Goal: Information Seeking & Learning: Learn about a topic

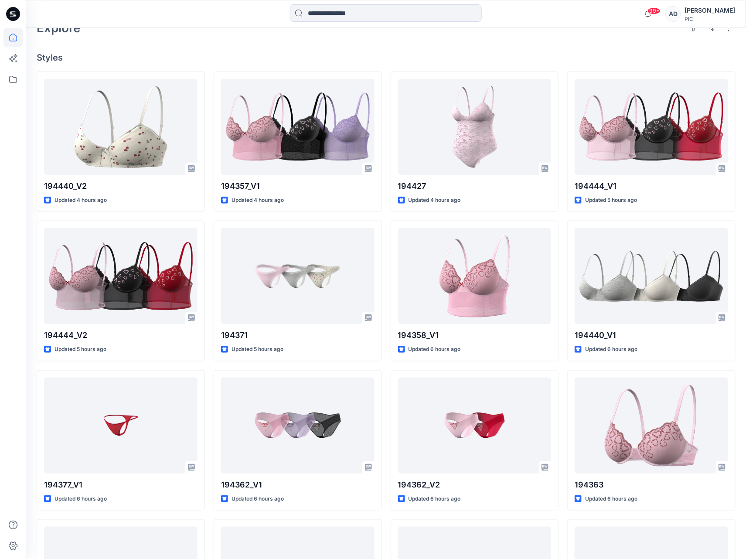
scroll to position [203, 0]
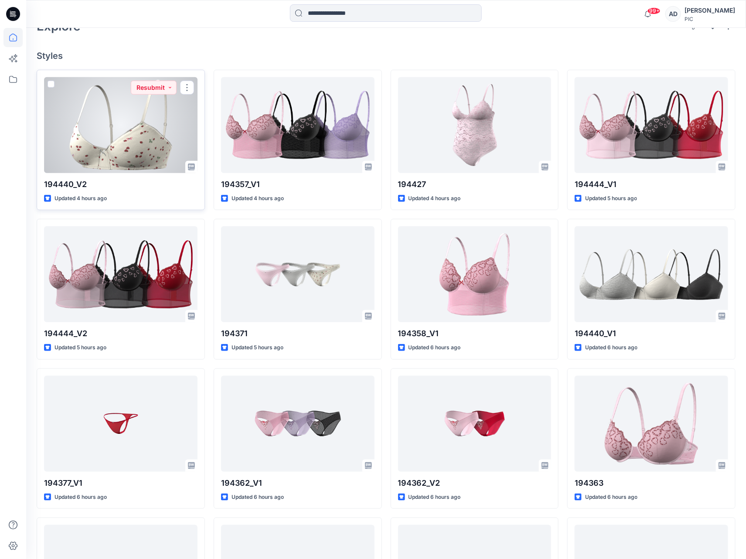
click at [128, 144] on div at bounding box center [120, 125] width 153 height 96
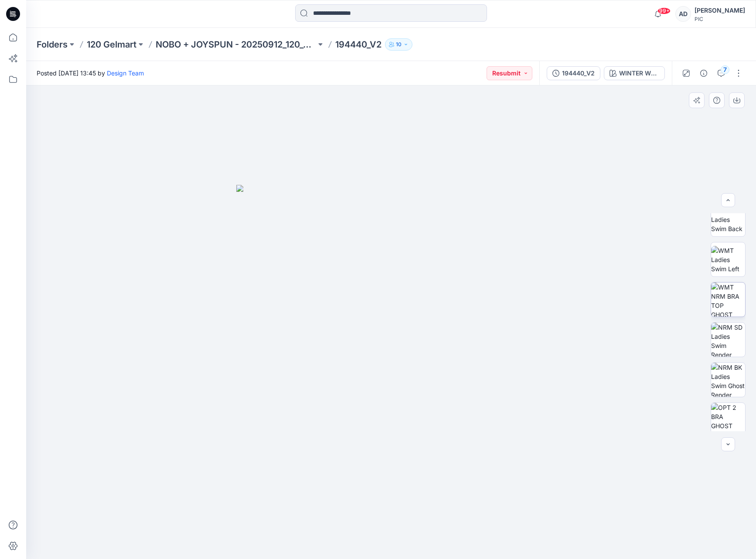
scroll to position [170, 0]
click at [724, 306] on img at bounding box center [728, 301] width 34 height 34
click at [739, 101] on icon "button" at bounding box center [736, 100] width 7 height 7
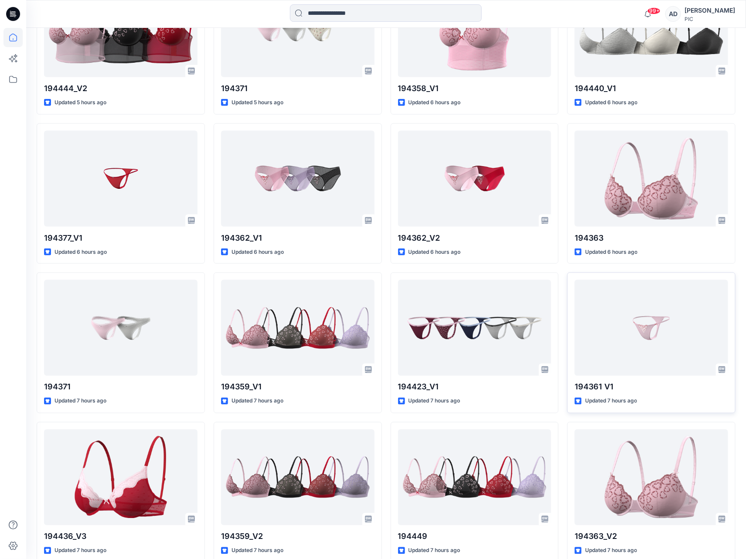
scroll to position [453, 0]
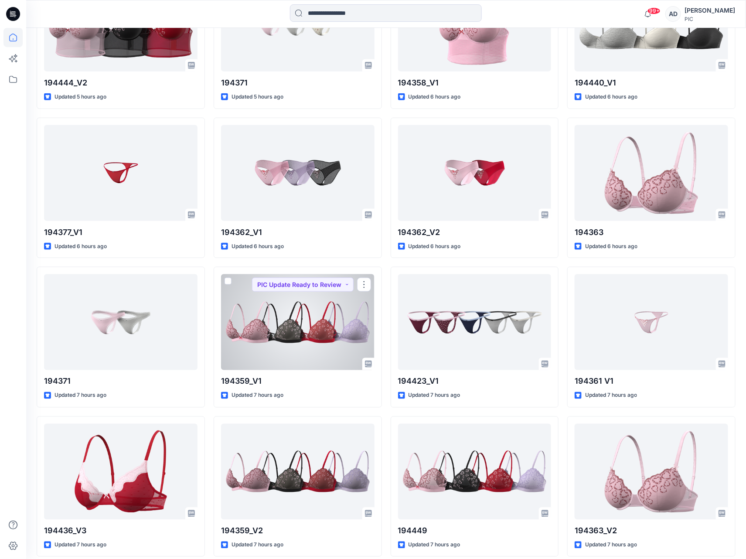
click at [311, 346] on div at bounding box center [297, 322] width 153 height 96
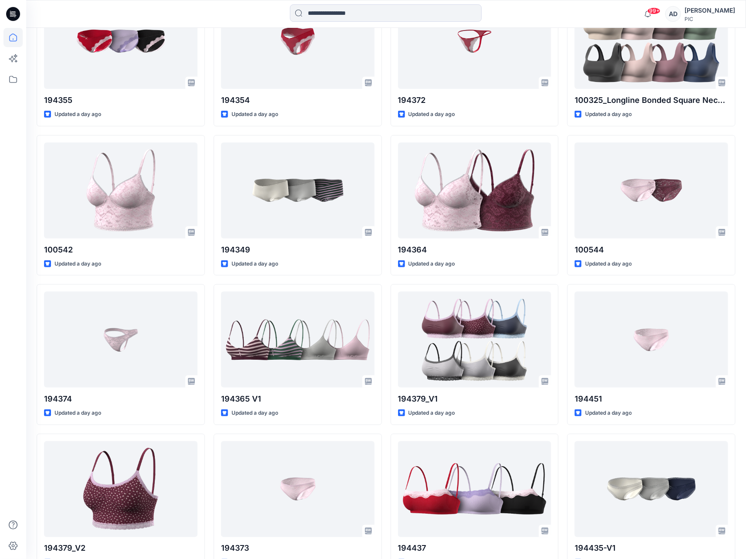
scroll to position [1785, 0]
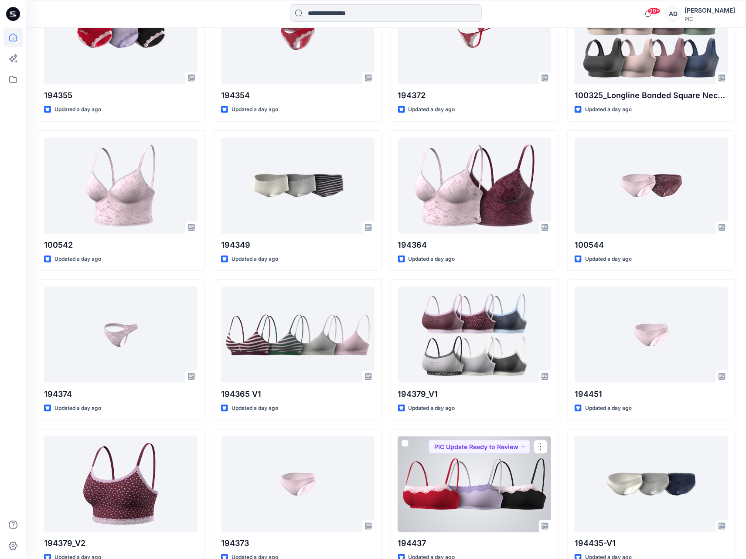
click at [449, 488] on div at bounding box center [474, 484] width 153 height 96
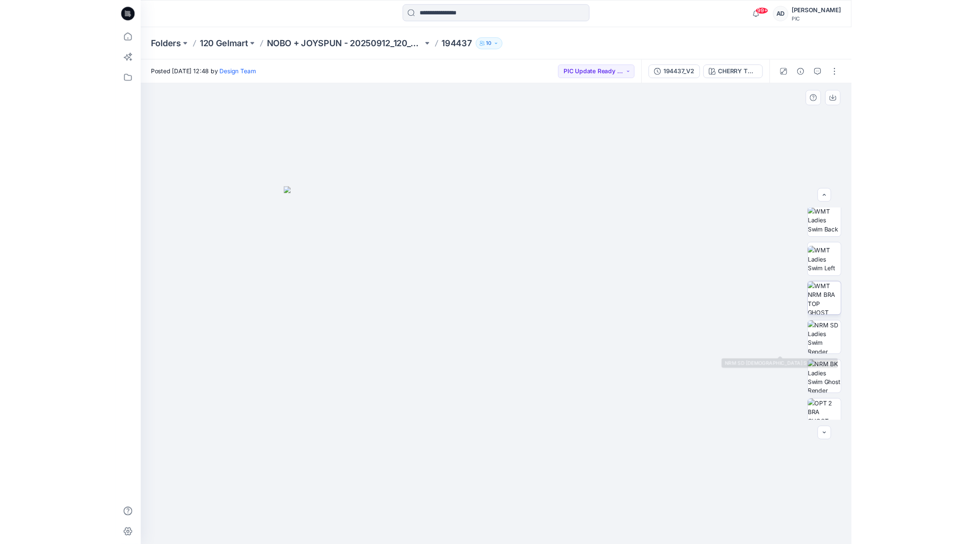
scroll to position [164, 0]
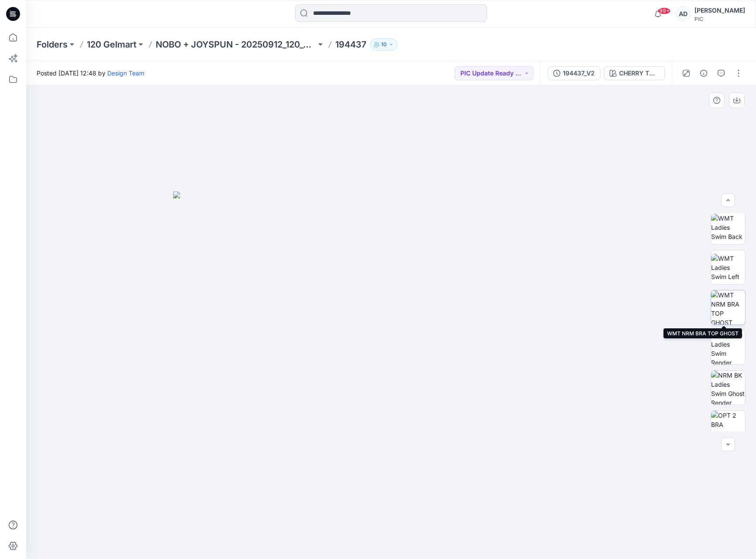
click at [729, 313] on img at bounding box center [728, 307] width 34 height 34
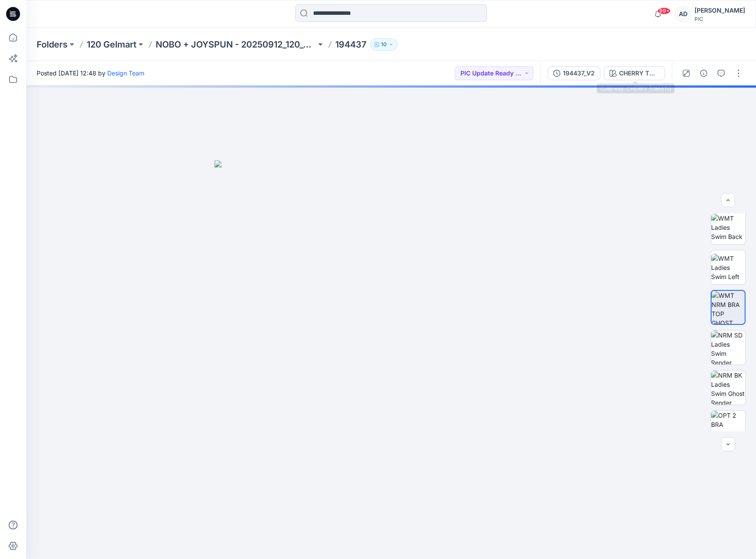
click at [630, 73] on div "CHERRY TOMATO" at bounding box center [639, 73] width 40 height 10
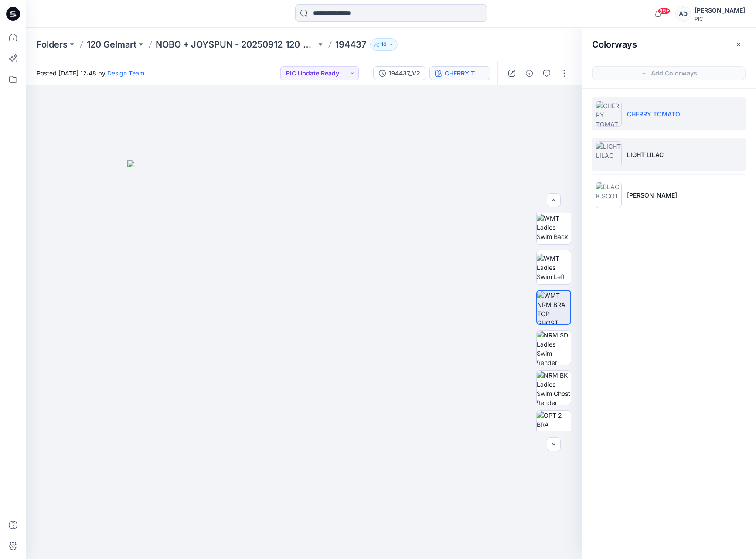
click at [645, 157] on p "LIGHT LILAC" at bounding box center [645, 154] width 37 height 9
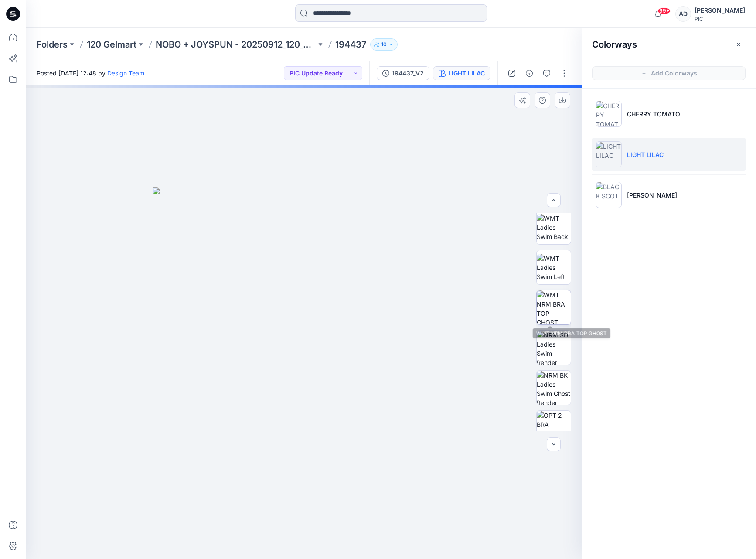
click at [558, 310] on img at bounding box center [554, 307] width 34 height 34
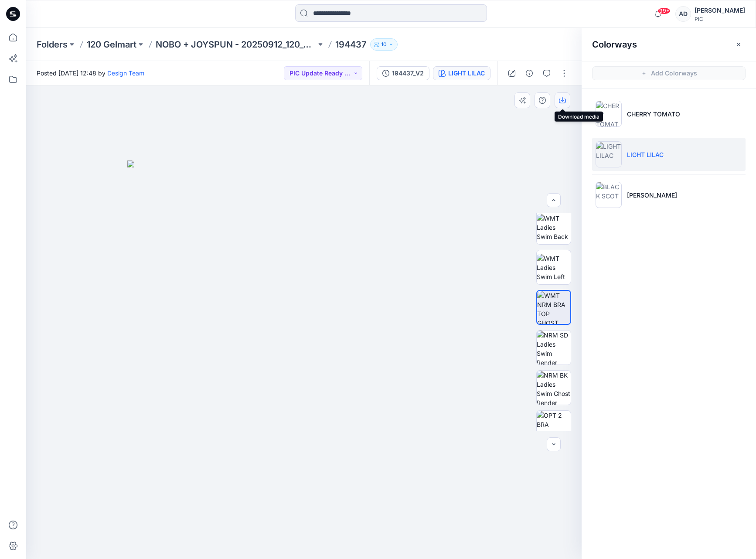
click at [563, 100] on icon "button" at bounding box center [562, 100] width 7 height 7
click at [737, 248] on div "Colorways Add Colorways CHERRY TOMATO LIGHT LILAC BLACK SCOT" at bounding box center [669, 293] width 174 height 531
click at [650, 197] on p "BLACK SCOT" at bounding box center [652, 195] width 50 height 9
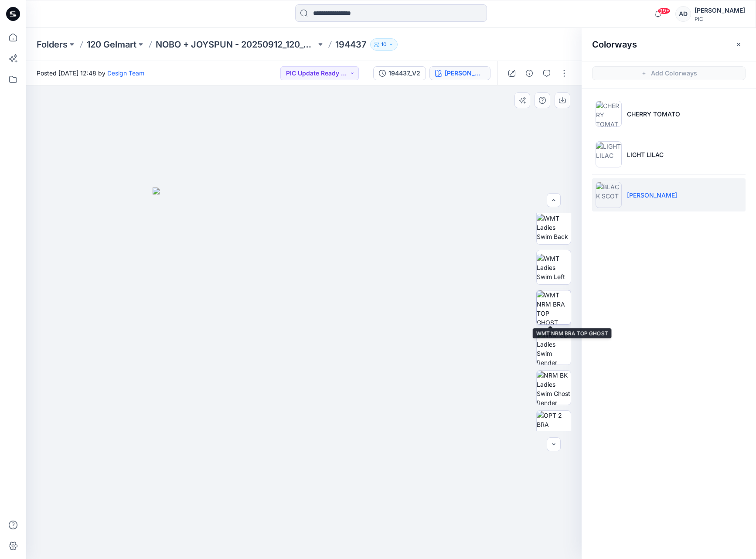
click at [548, 316] on img at bounding box center [554, 307] width 34 height 34
click at [560, 102] on icon "button" at bounding box center [562, 100] width 7 height 7
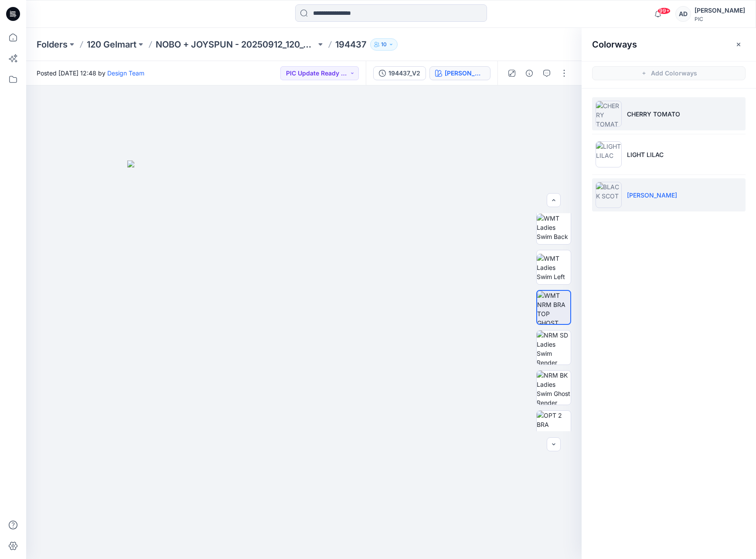
click at [647, 123] on li "CHERRY TOMATO" at bounding box center [668, 113] width 153 height 33
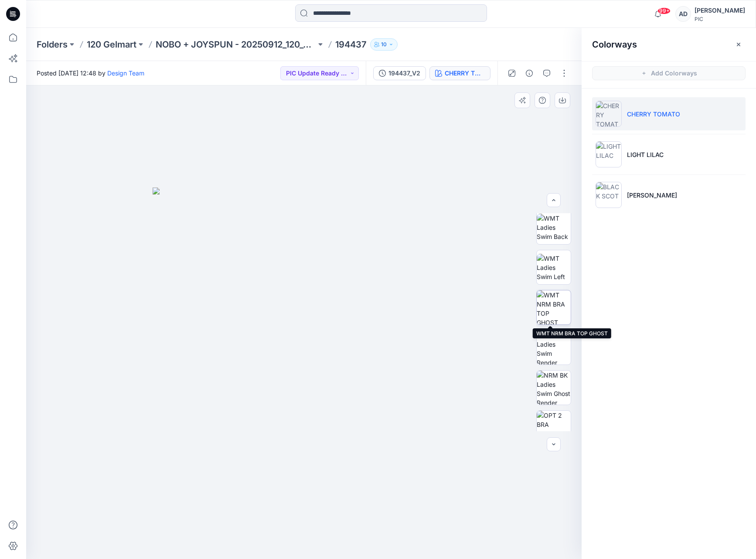
click at [558, 309] on img at bounding box center [554, 307] width 34 height 34
click at [564, 99] on icon "button" at bounding box center [562, 100] width 7 height 7
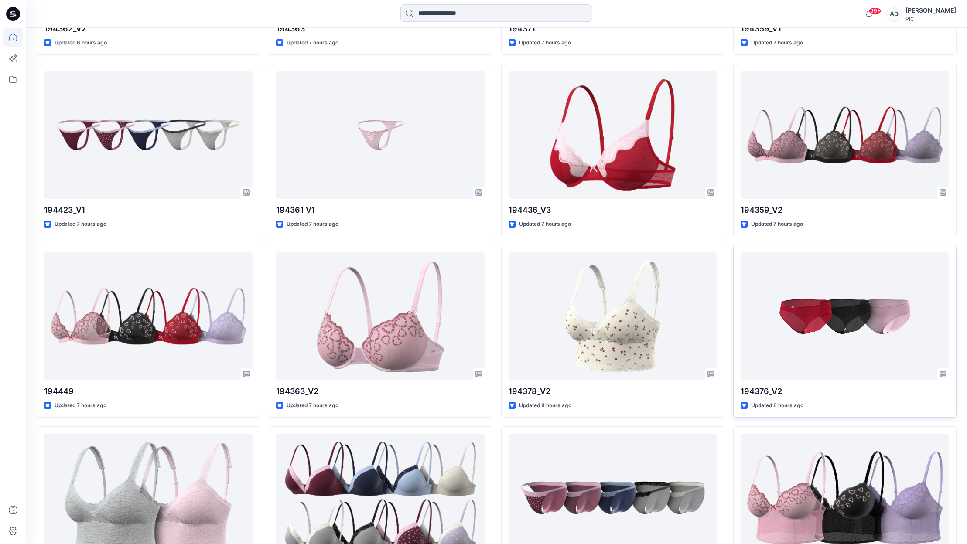
scroll to position [961, 0]
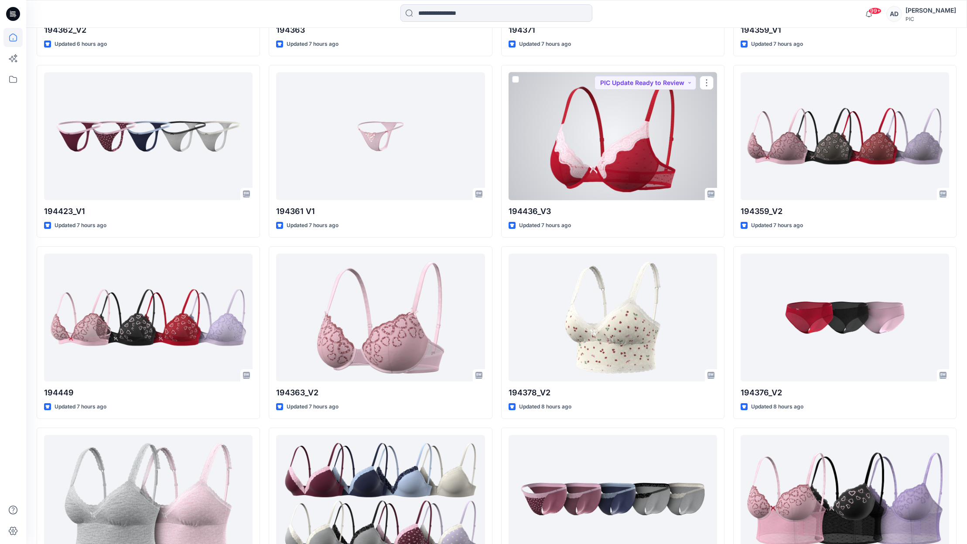
click at [633, 177] on div at bounding box center [612, 136] width 208 height 128
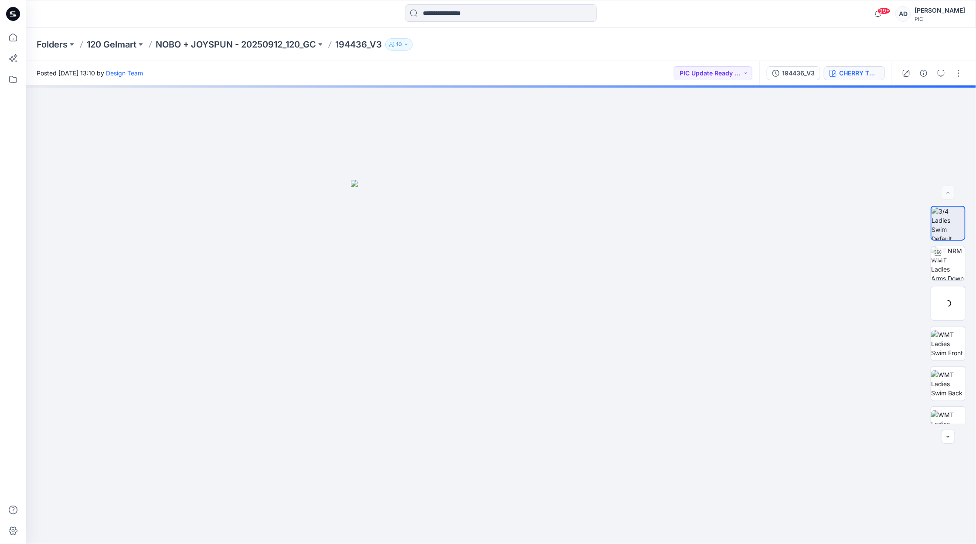
click at [756, 75] on div "CHERRY TOMATO" at bounding box center [859, 73] width 40 height 10
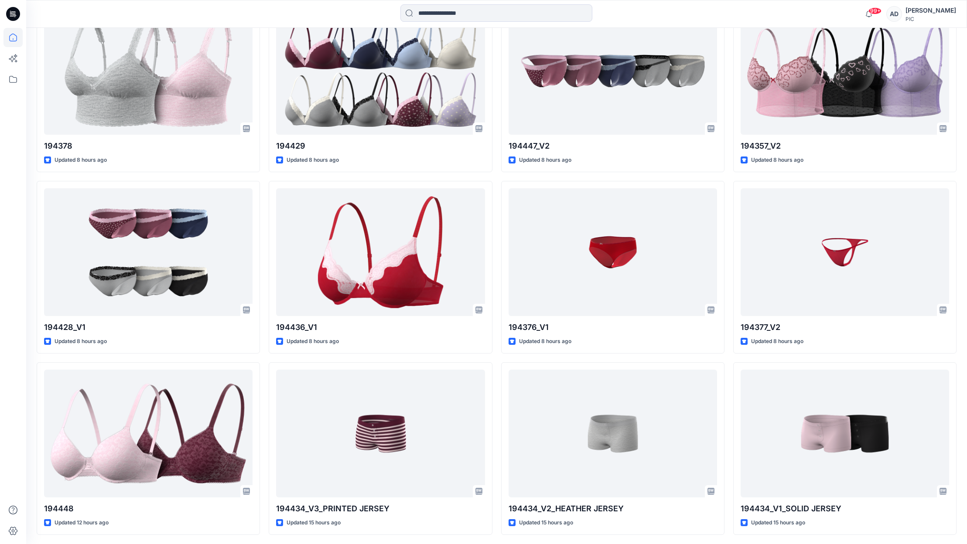
scroll to position [1391, 0]
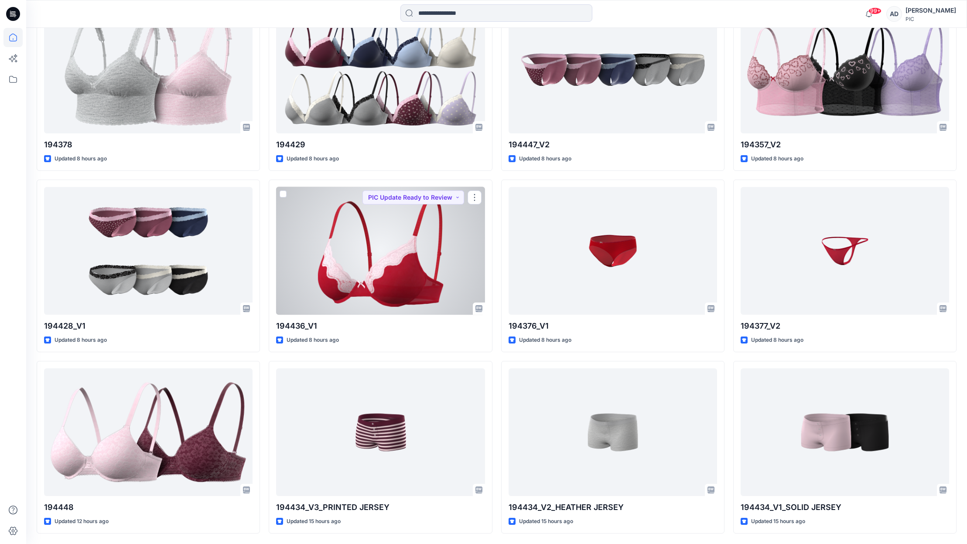
click at [445, 264] on div at bounding box center [380, 251] width 208 height 128
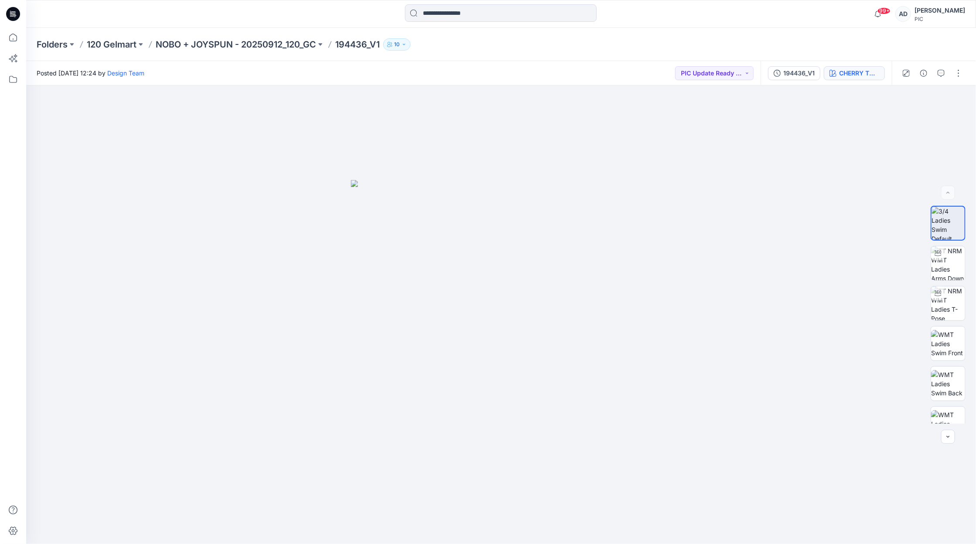
click at [756, 77] on div "CHERRY TOMATO" at bounding box center [859, 73] width 40 height 10
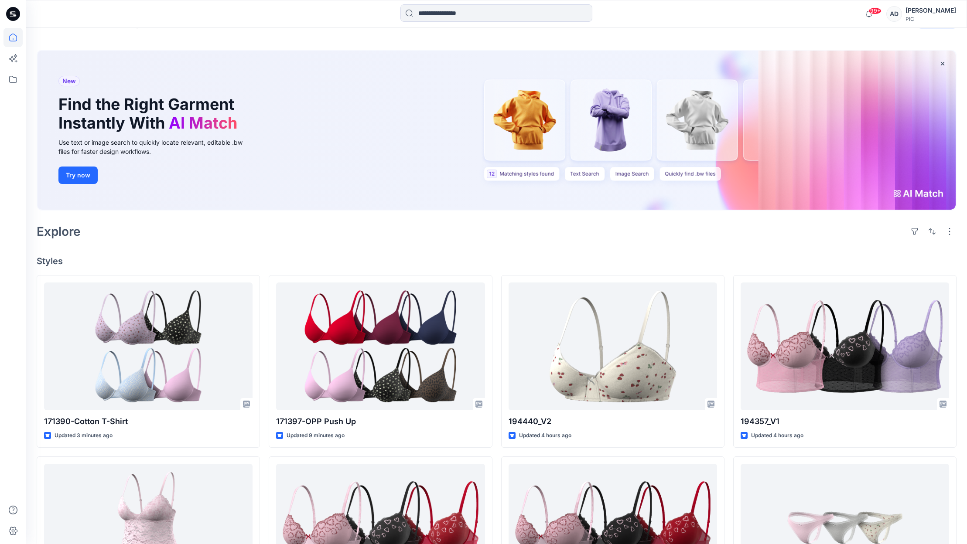
scroll to position [17, 0]
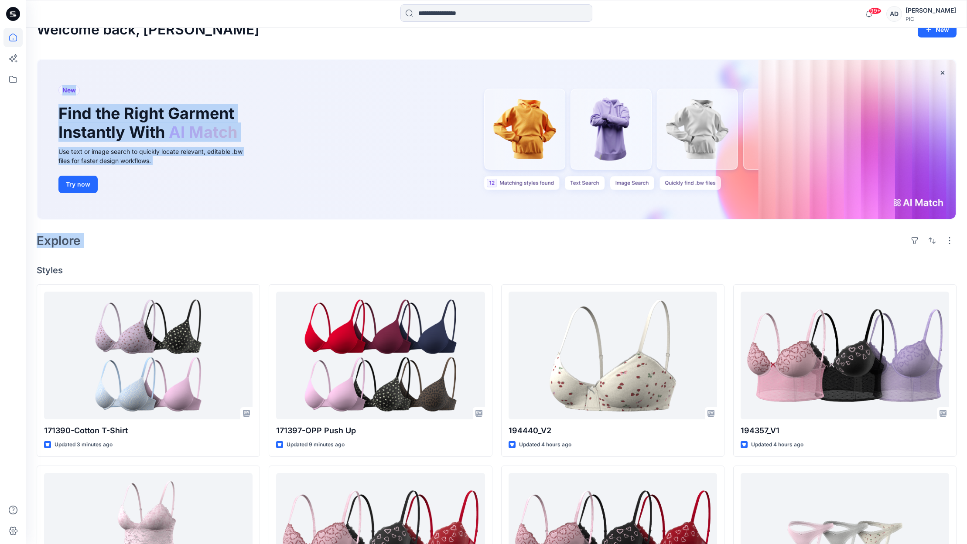
drag, startPoint x: 905, startPoint y: 72, endPoint x: 941, endPoint y: 219, distance: 151.3
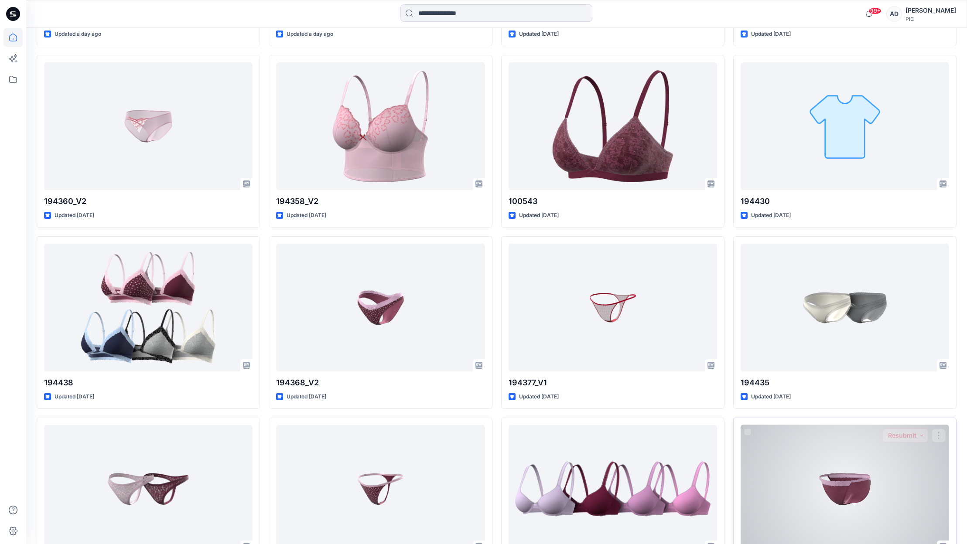
scroll to position [2971, 0]
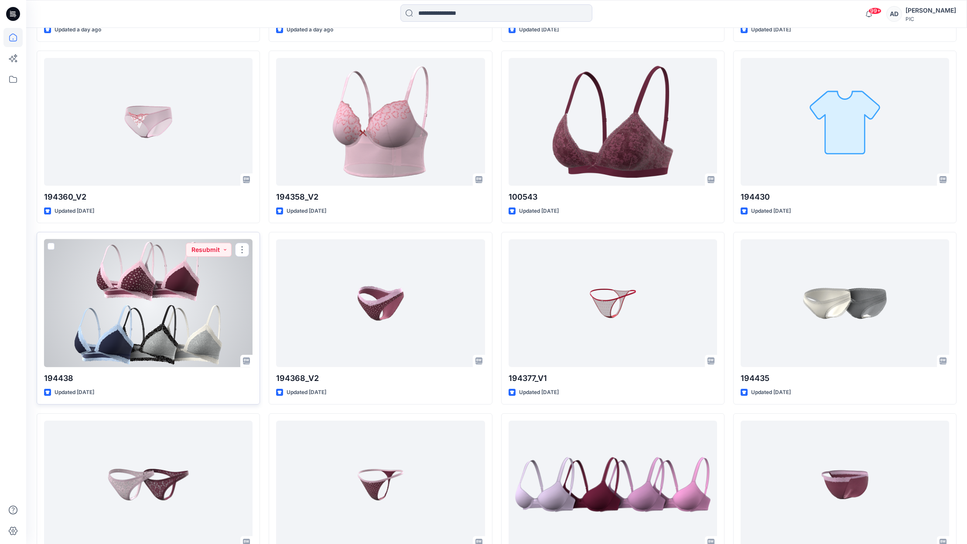
click at [211, 297] on div at bounding box center [148, 303] width 208 height 128
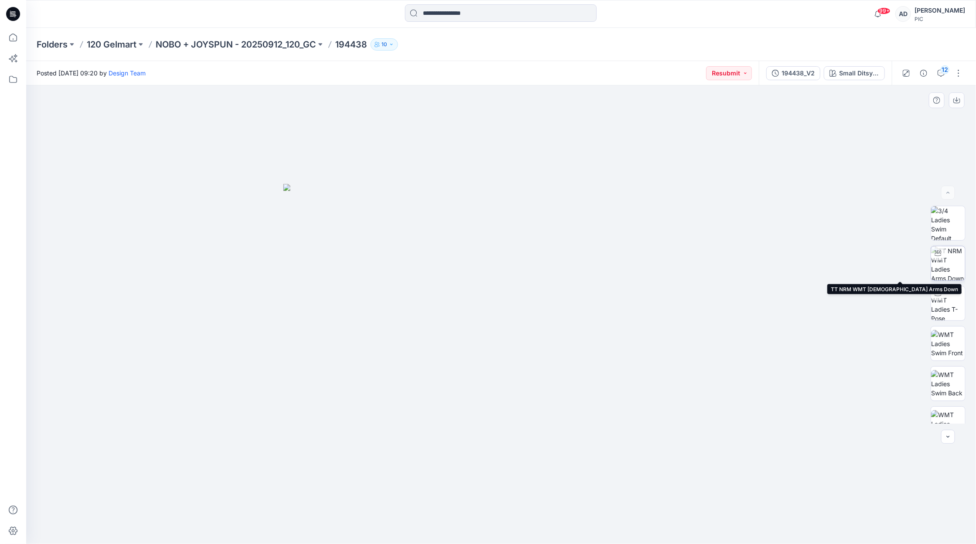
drag, startPoint x: 948, startPoint y: 263, endPoint x: 944, endPoint y: 271, distance: 8.8
click at [756, 263] on img at bounding box center [948, 263] width 34 height 34
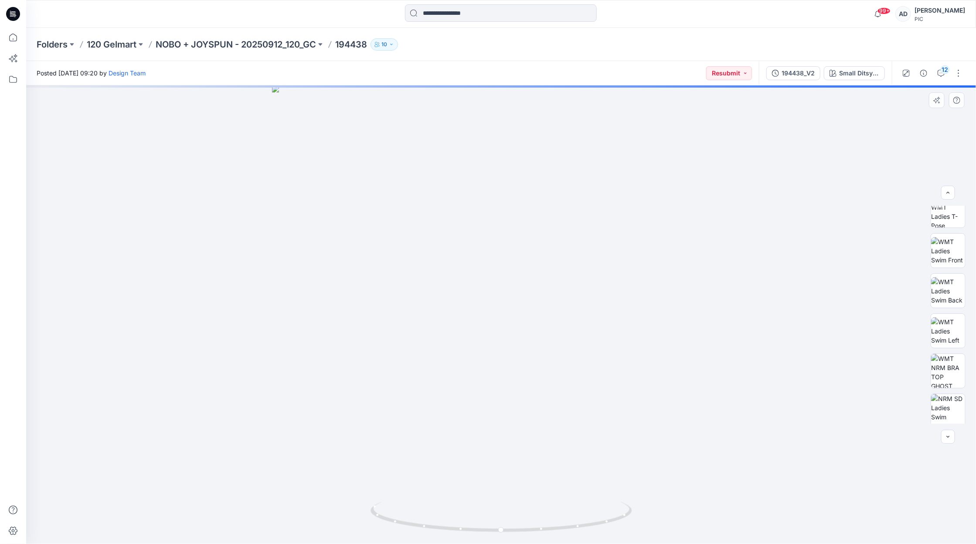
scroll to position [107, 0]
drag, startPoint x: 952, startPoint y: 351, endPoint x: 958, endPoint y: 343, distance: 10.6
click at [756, 351] on img at bounding box center [948, 357] width 34 height 34
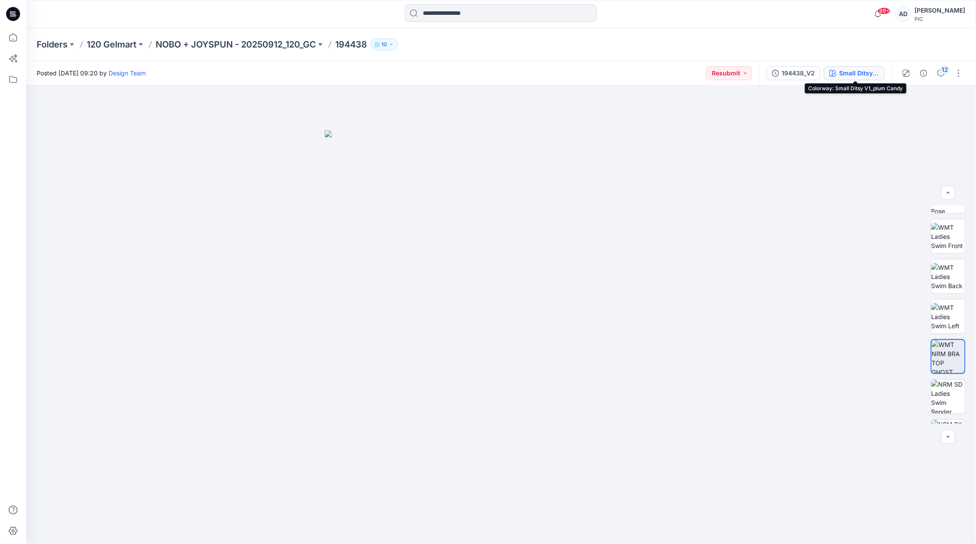
click at [756, 73] on div "Small Ditsy V1_plum Candy" at bounding box center [859, 73] width 40 height 10
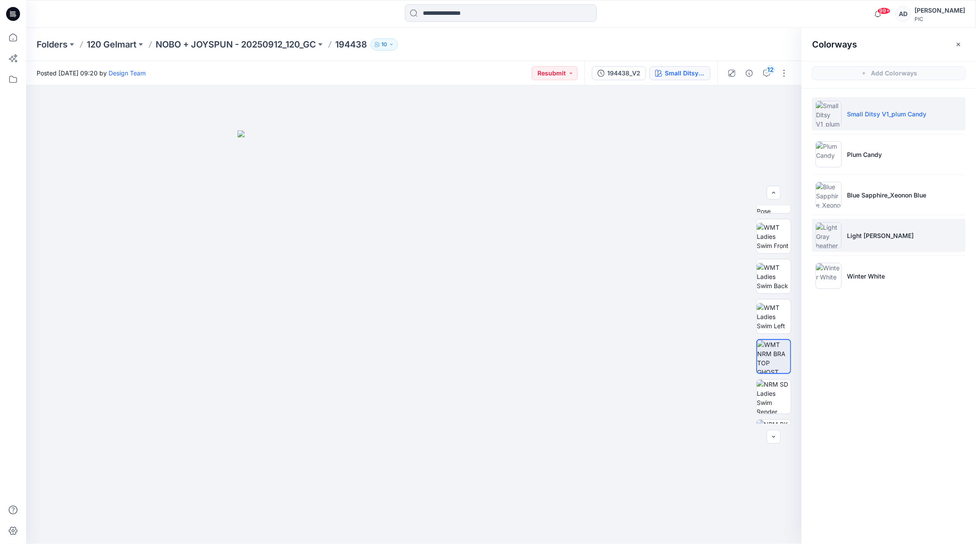
click at [756, 238] on p "Light Gray heather" at bounding box center [880, 235] width 67 height 9
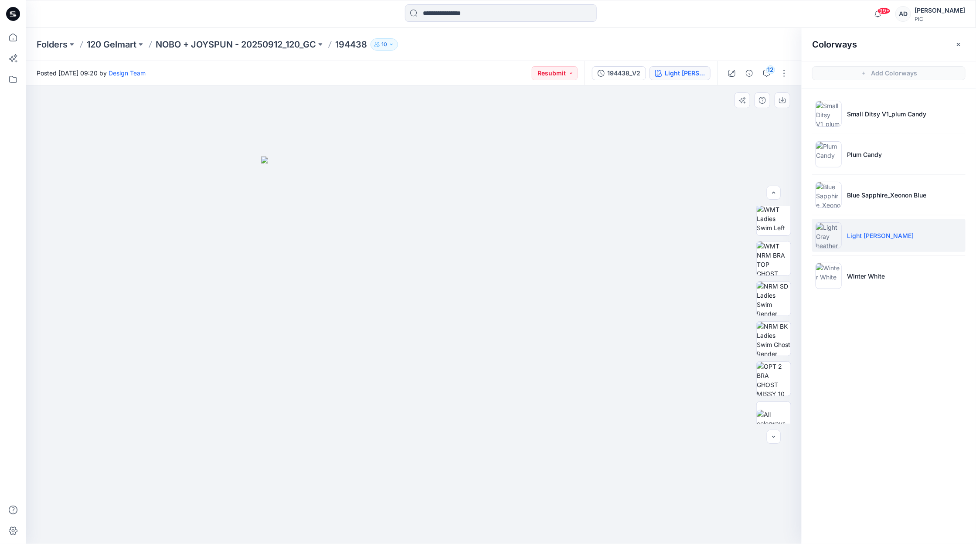
scroll to position [218, 0]
click at [756, 371] on img at bounding box center [774, 367] width 34 height 34
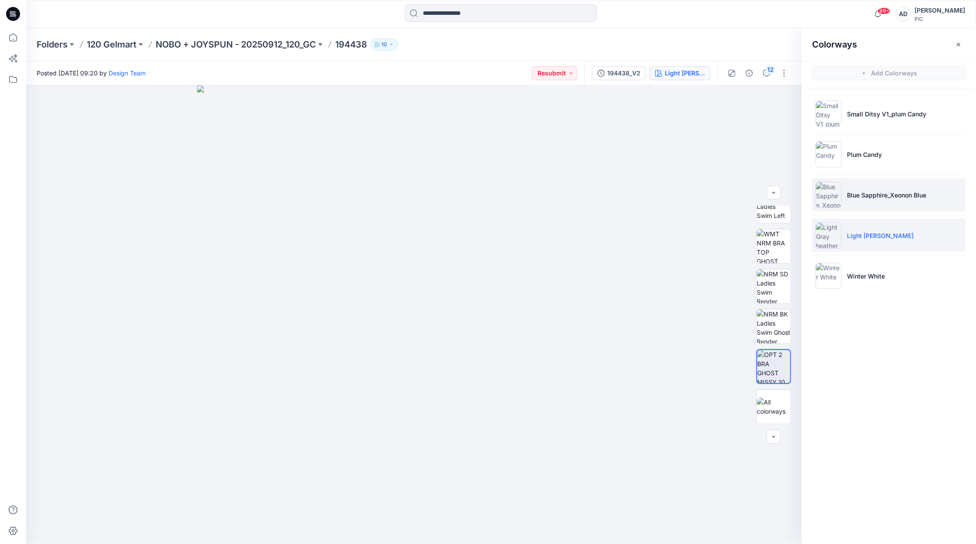
click at [756, 188] on li "Blue Sapphire_Xeonon Blue" at bounding box center [888, 194] width 153 height 33
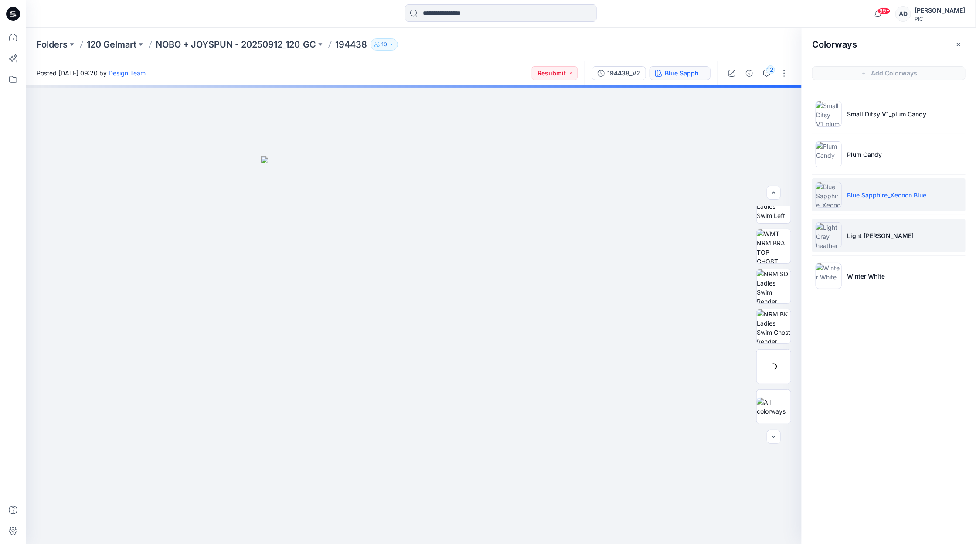
click at [756, 233] on p "Light Gray heather" at bounding box center [880, 235] width 67 height 9
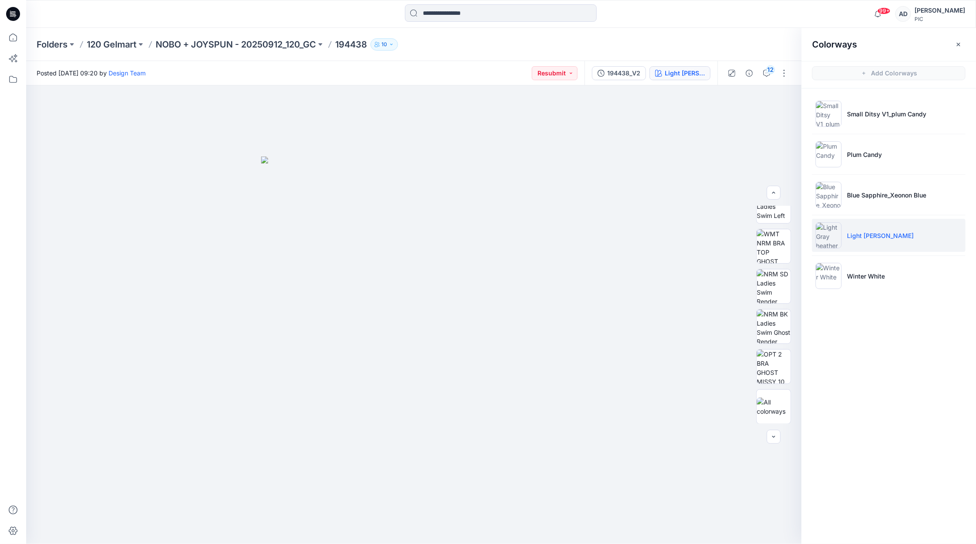
click at [756, 232] on p "Light Gray heather" at bounding box center [880, 235] width 67 height 9
click at [756, 364] on img at bounding box center [774, 367] width 34 height 34
click at [756, 102] on icon "button" at bounding box center [782, 100] width 7 height 7
click at [756, 197] on p "Blue Sapphire_Xeonon Blue" at bounding box center [886, 195] width 79 height 9
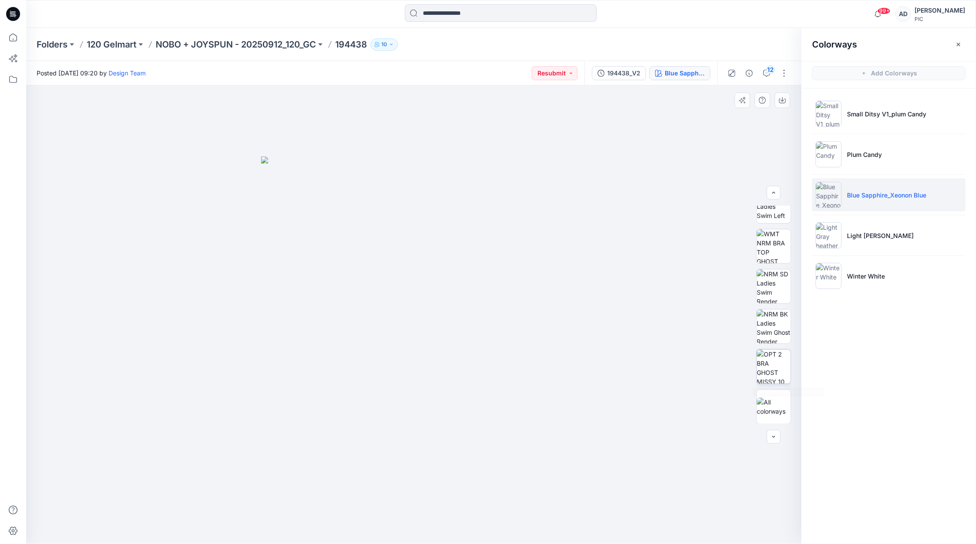
click at [756, 366] on img at bounding box center [774, 367] width 34 height 34
click at [756, 105] on button "button" at bounding box center [783, 100] width 16 height 16
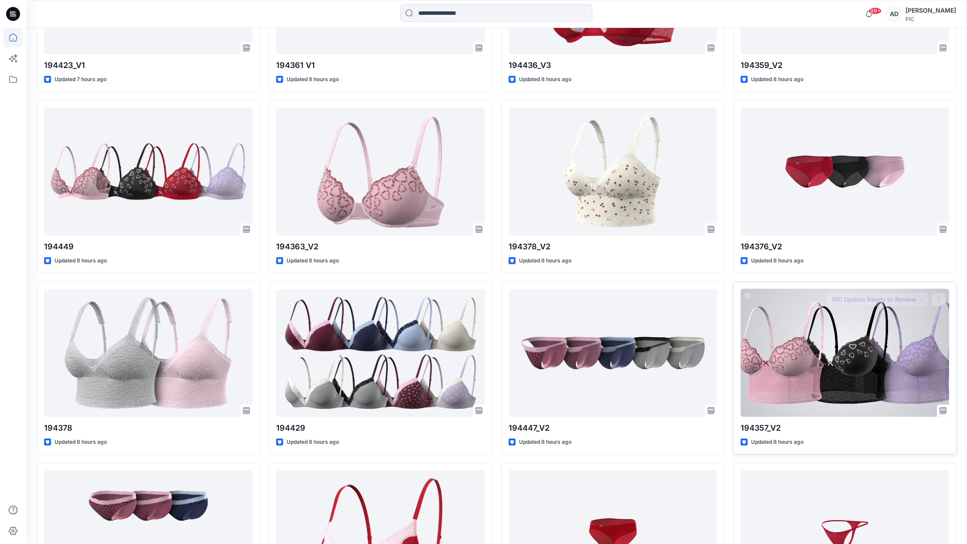
scroll to position [1110, 0]
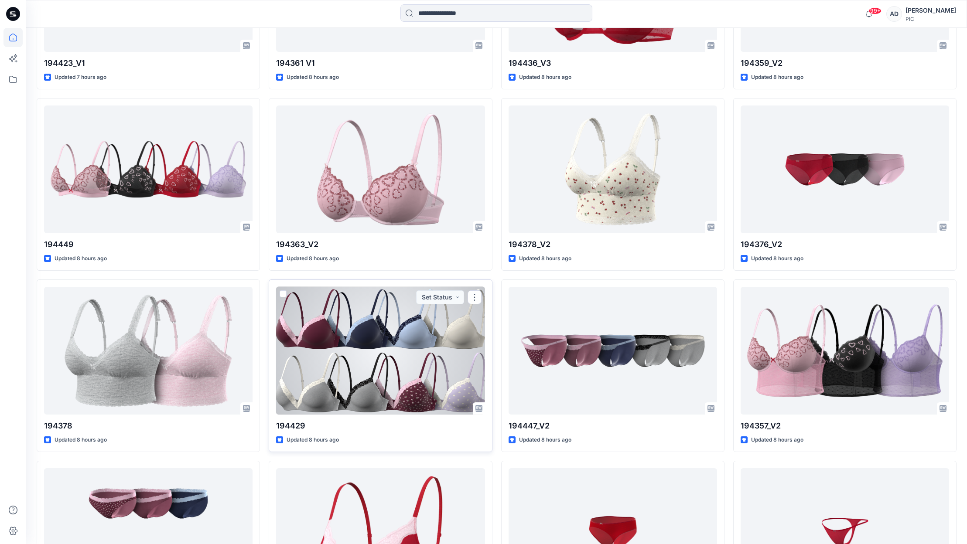
click at [374, 347] on div at bounding box center [380, 351] width 208 height 128
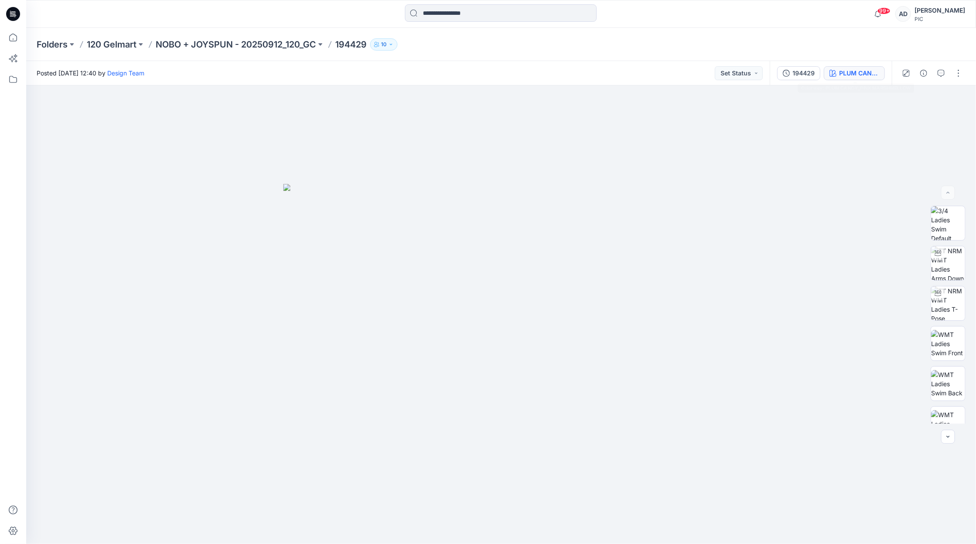
click at [756, 77] on div "PLUM CANDY_PINK MARSHMELLOW" at bounding box center [859, 73] width 40 height 10
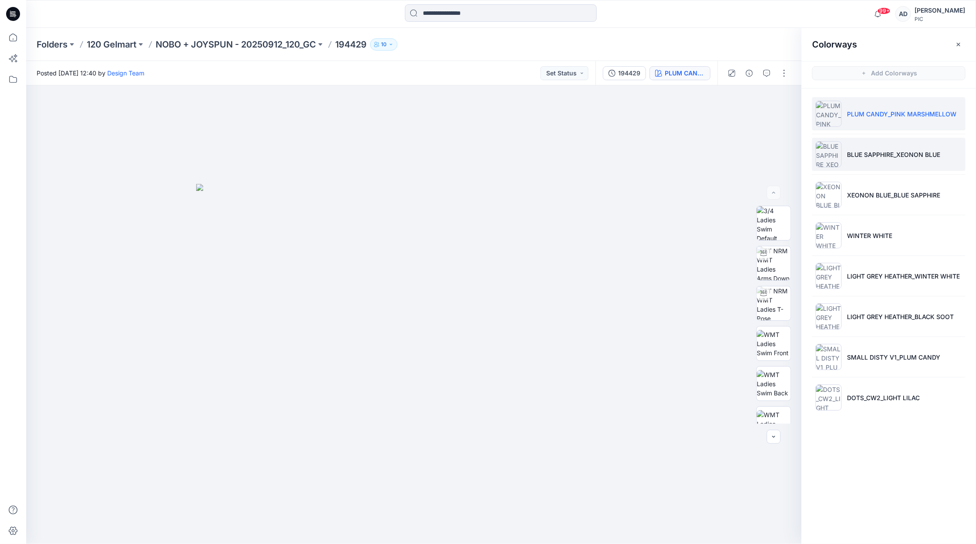
click at [756, 154] on p "BLUE SAPPHIRE_XEONON BLUE" at bounding box center [893, 154] width 93 height 9
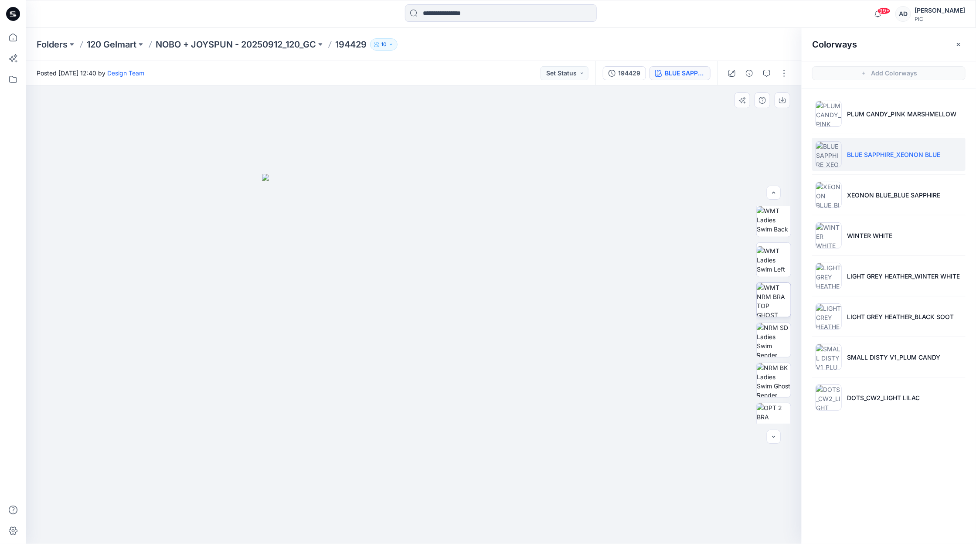
scroll to position [163, 0]
click at [756, 310] on img at bounding box center [774, 300] width 34 height 34
click at [756, 100] on icon "button" at bounding box center [782, 100] width 7 height 7
click at [689, 74] on div "BLUE SAPPHIRE_XEONON BLUE" at bounding box center [685, 73] width 40 height 10
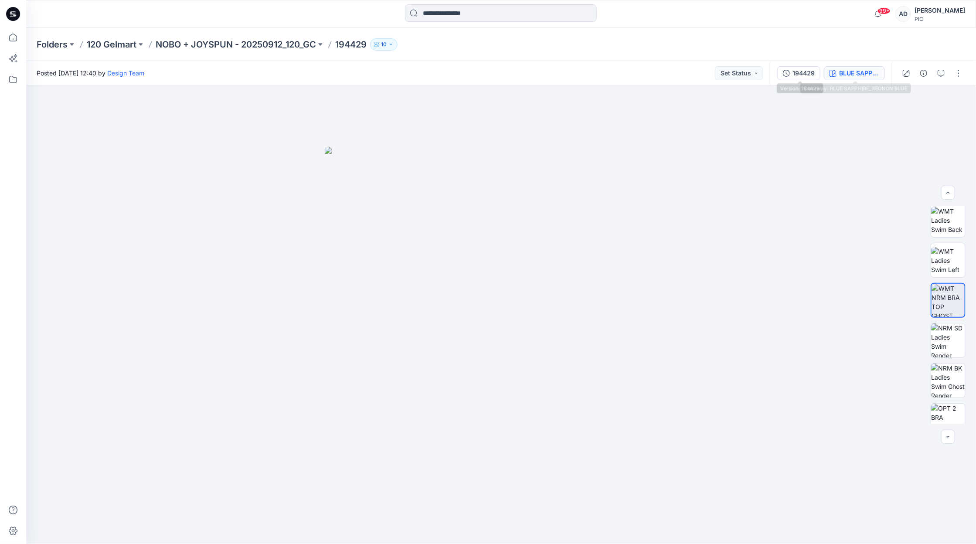
click at [756, 79] on button "BLUE SAPPHIRE_XEONON BLUE" at bounding box center [854, 73] width 61 height 14
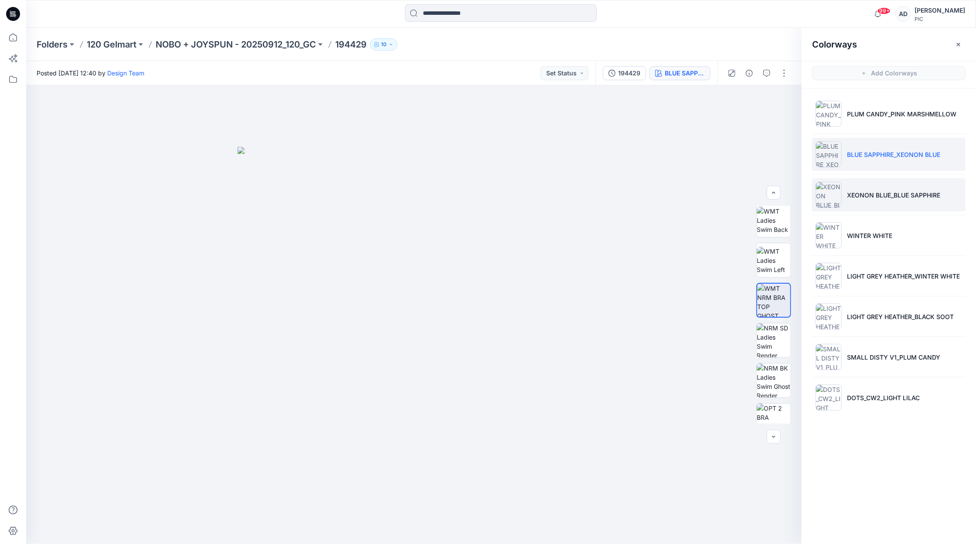
click at [756, 194] on p "XEONON BLUE_BLUE SAPPHIRE" at bounding box center [893, 195] width 93 height 9
click at [756, 306] on img at bounding box center [774, 300] width 34 height 34
click at [756, 103] on icon "button" at bounding box center [782, 101] width 7 height 5
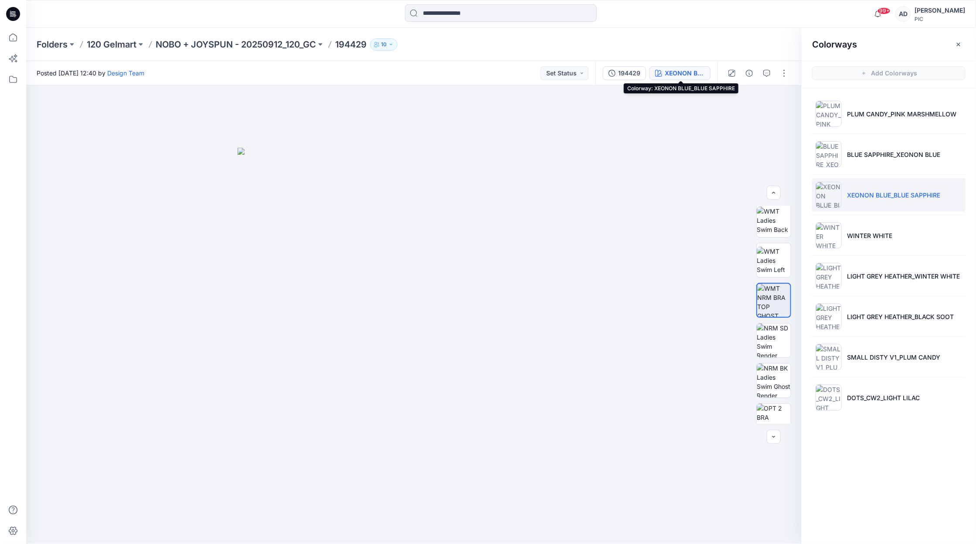
click at [695, 76] on div "XEONON BLUE_BLUE SAPPHIRE" at bounding box center [685, 73] width 40 height 10
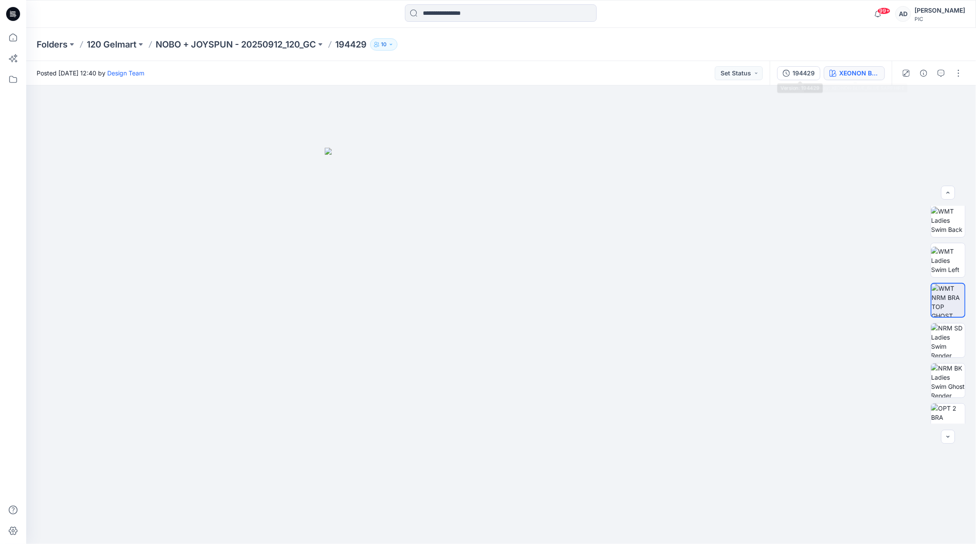
click at [756, 79] on button "XEONON BLUE_BLUE SAPPHIRE" at bounding box center [854, 73] width 61 height 14
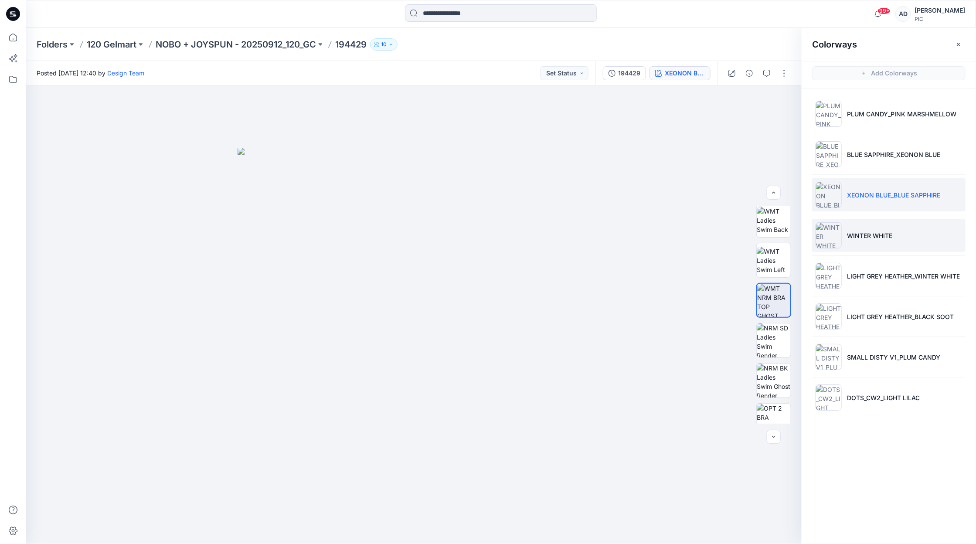
click at [756, 247] on li "WINTER WHITE" at bounding box center [888, 235] width 153 height 33
click at [756, 244] on li "WINTER WHITE" at bounding box center [888, 235] width 153 height 33
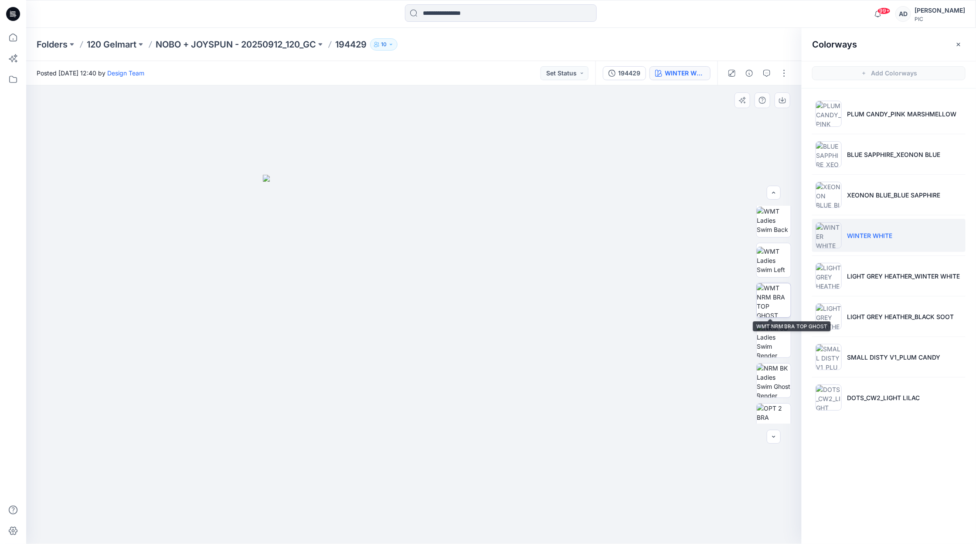
click at [756, 311] on img at bounding box center [774, 300] width 34 height 34
click at [756, 100] on icon "button" at bounding box center [782, 100] width 7 height 7
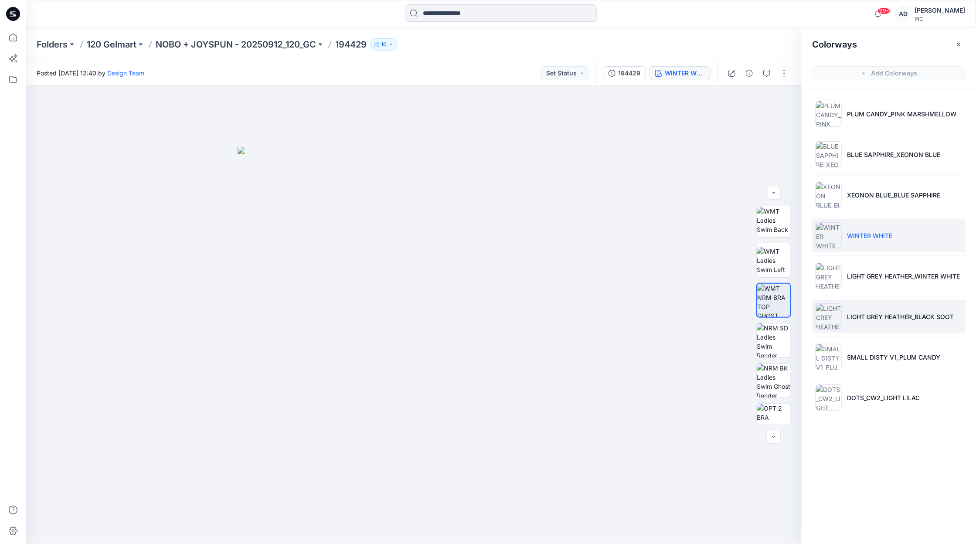
click at [756, 328] on li "LIGHT GREY HEATHER_BLACK SOOT" at bounding box center [888, 316] width 153 height 33
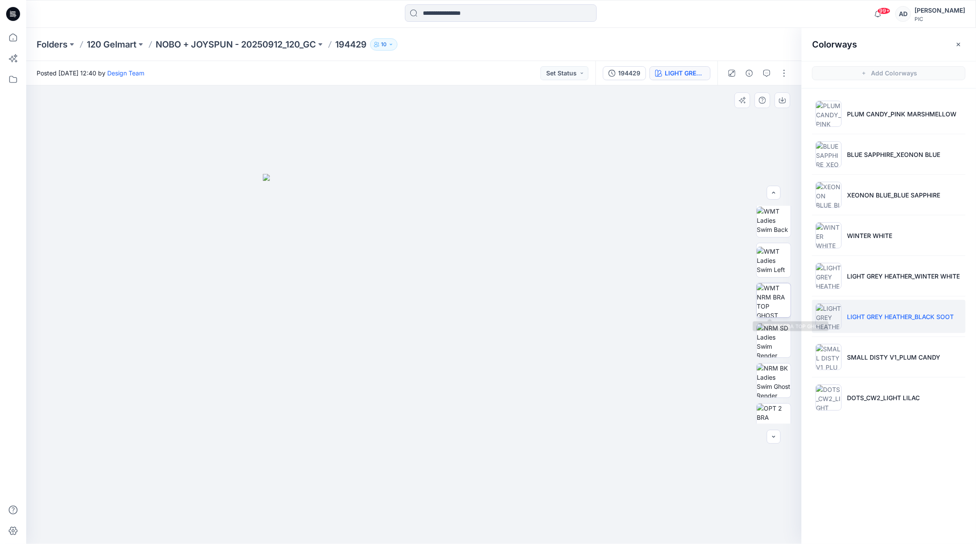
click at [756, 303] on img at bounding box center [774, 300] width 34 height 34
click at [756, 103] on icon "button" at bounding box center [782, 101] width 7 height 5
click at [756, 381] on li "DOTS_CW2_LIGHT LILAC" at bounding box center [888, 397] width 153 height 33
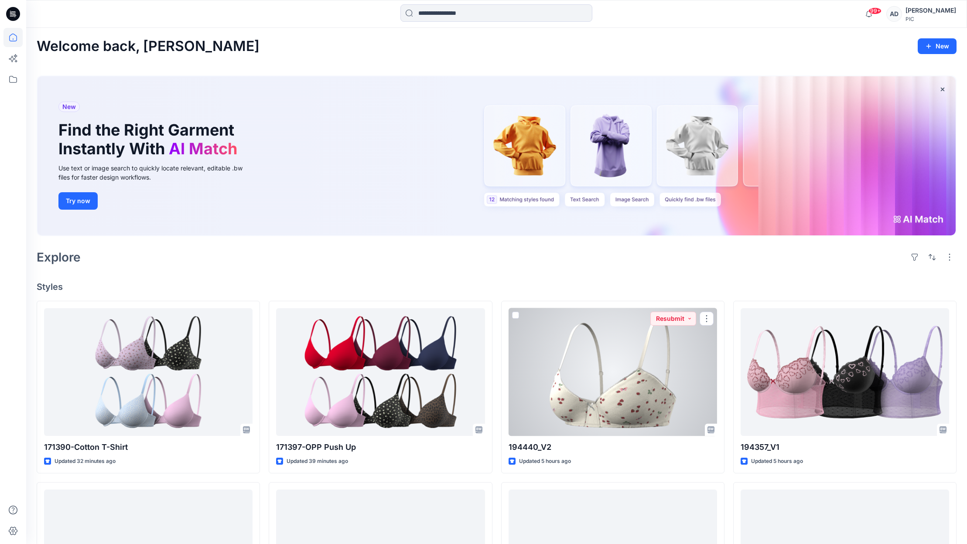
click at [667, 388] on div at bounding box center [612, 372] width 208 height 128
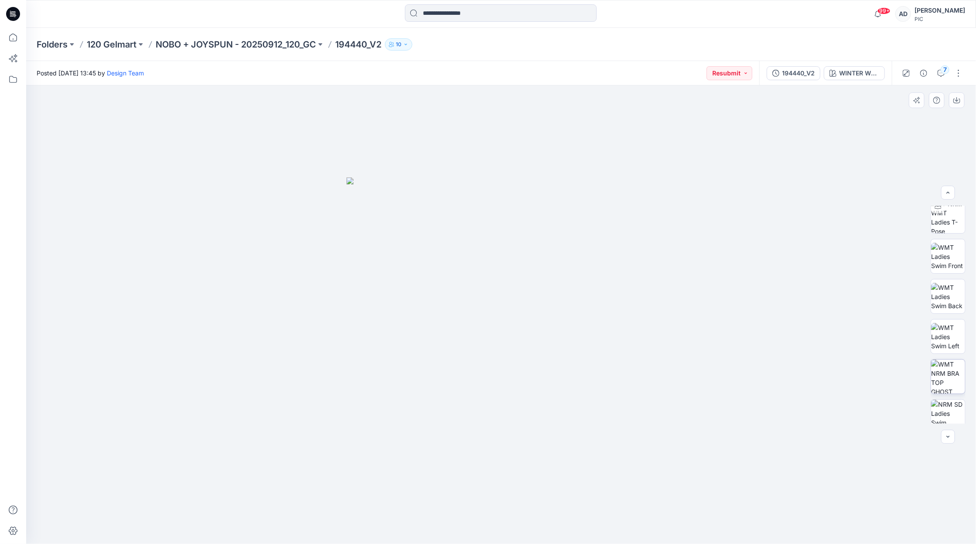
scroll to position [104, 0]
drag, startPoint x: 969, startPoint y: 296, endPoint x: 961, endPoint y: 355, distance: 59.4
click at [756, 354] on div at bounding box center [948, 315] width 35 height 218
click at [756, 355] on img at bounding box center [948, 360] width 34 height 34
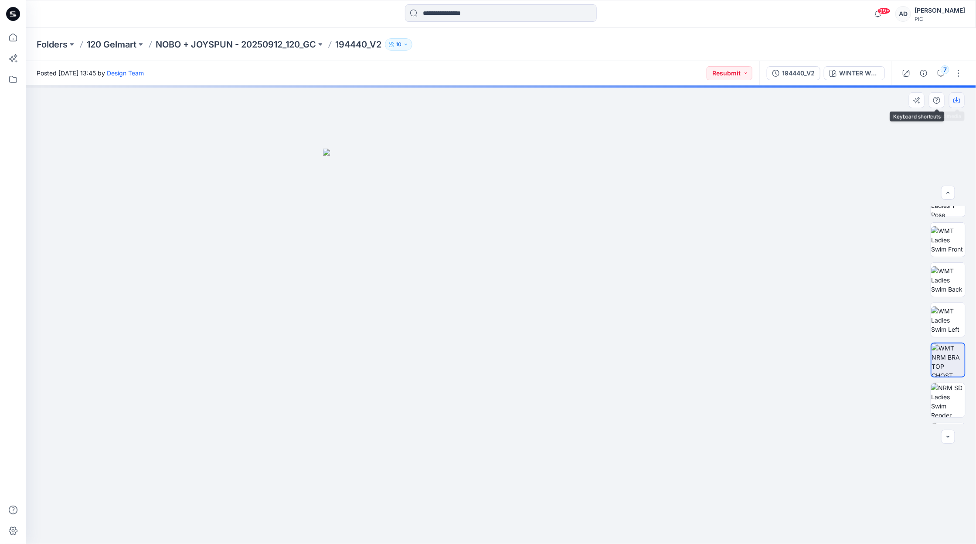
click at [756, 101] on icon "button" at bounding box center [956, 99] width 3 height 4
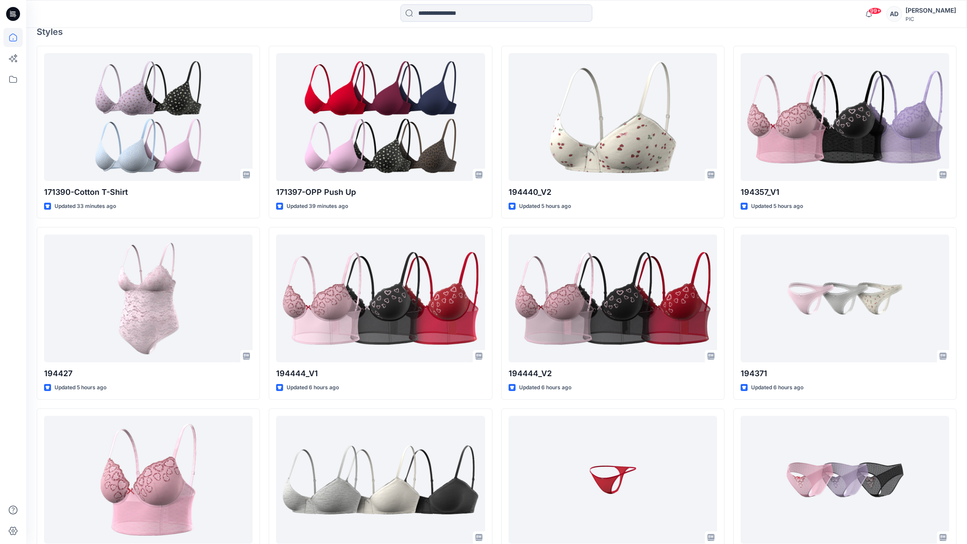
scroll to position [333, 0]
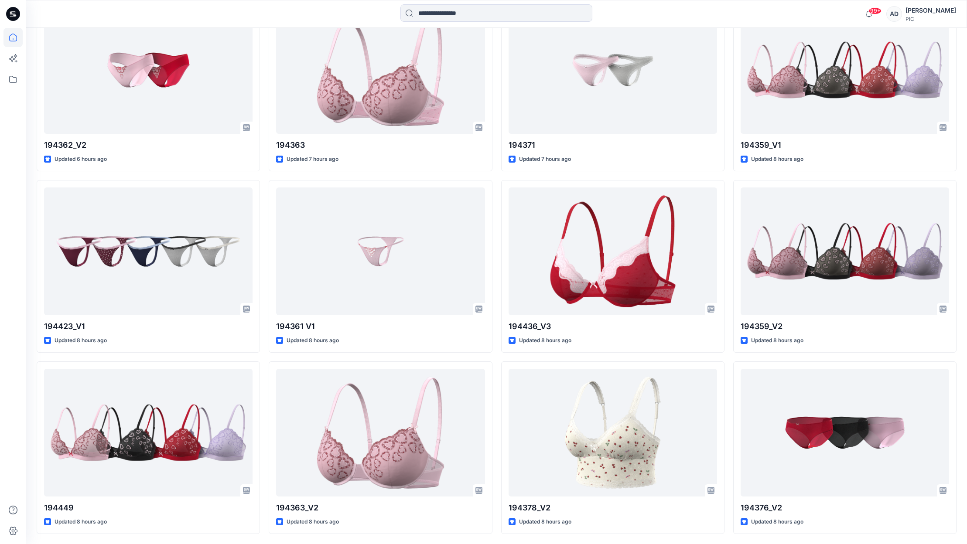
scroll to position [847, 0]
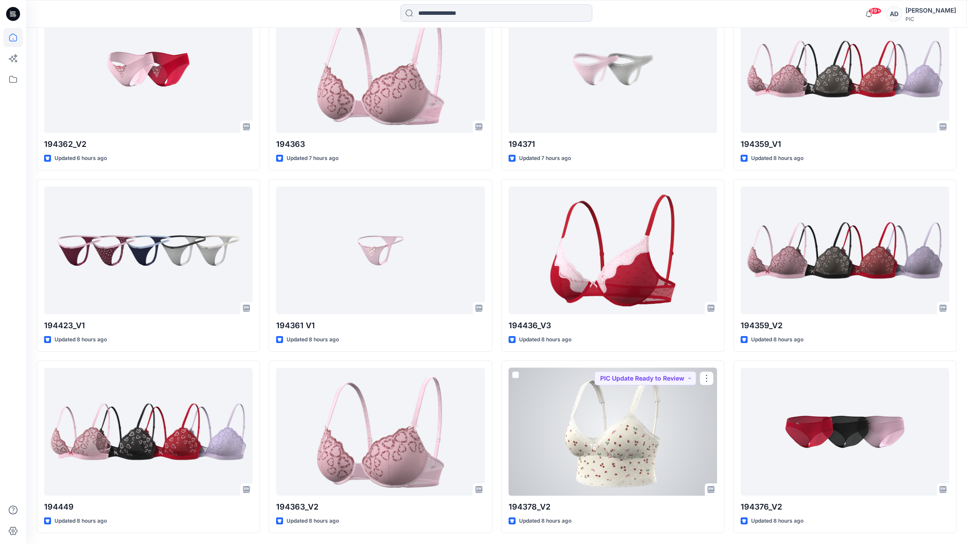
click at [622, 456] on div at bounding box center [612, 432] width 208 height 128
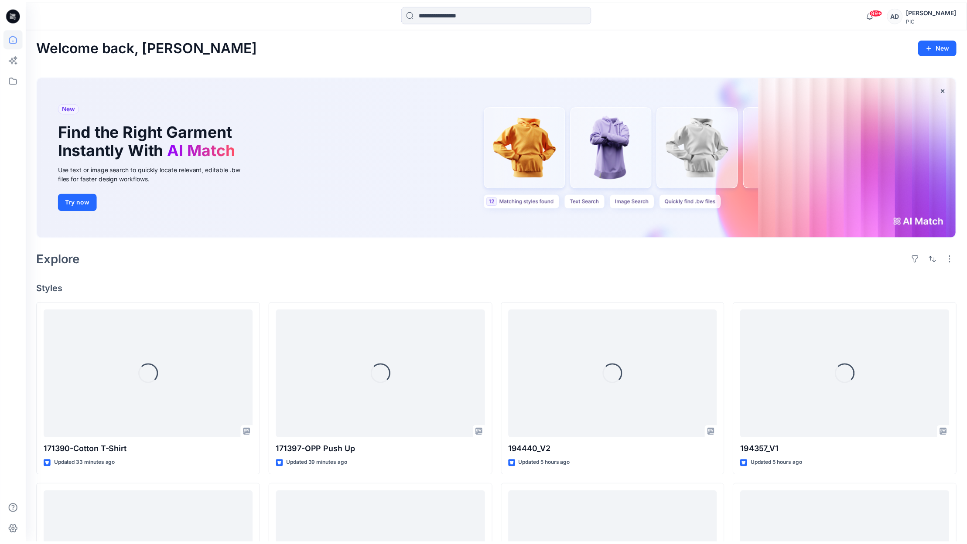
scroll to position [847, 0]
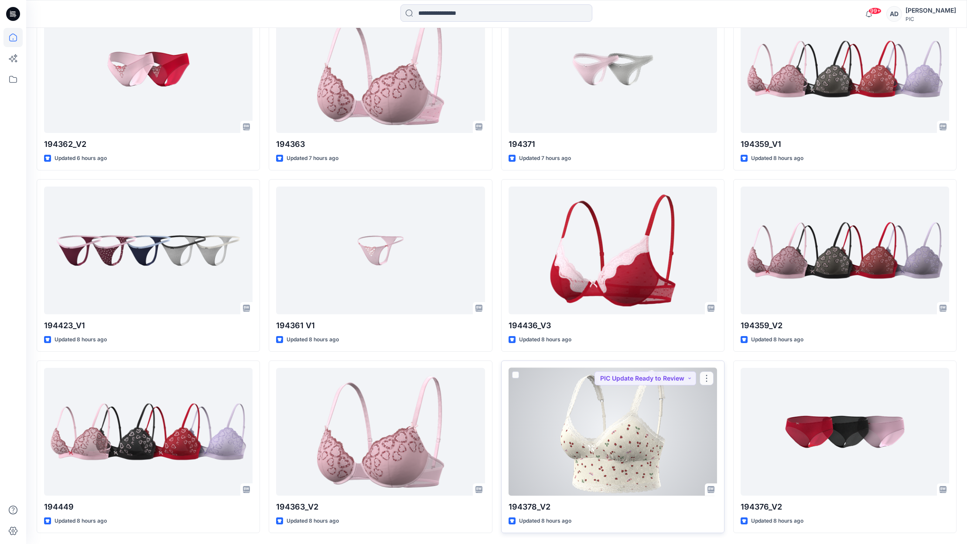
click at [563, 460] on div at bounding box center [612, 432] width 208 height 128
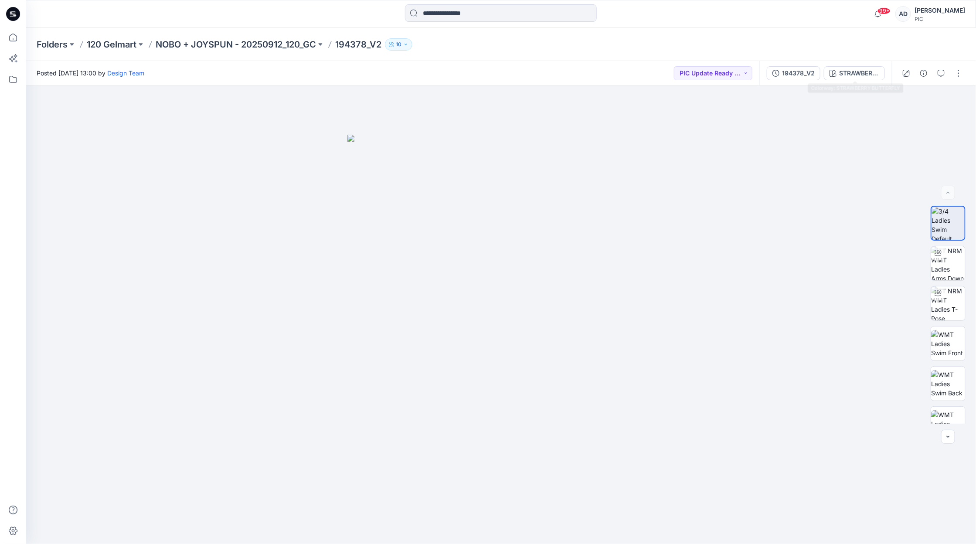
click at [855, 76] on div "STRAWBERRY BUTTERFLY" at bounding box center [859, 73] width 40 height 10
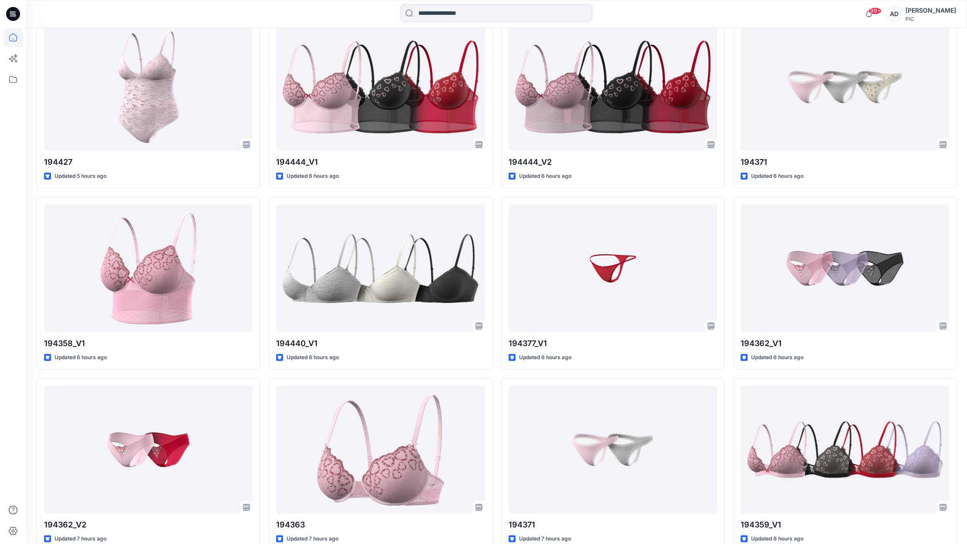
scroll to position [463, 0]
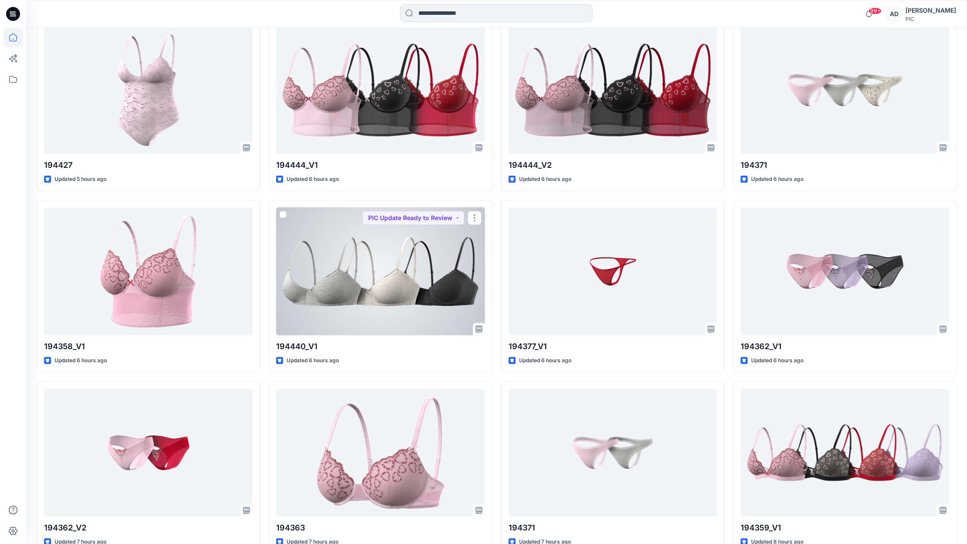
click at [380, 310] on div at bounding box center [380, 272] width 208 height 128
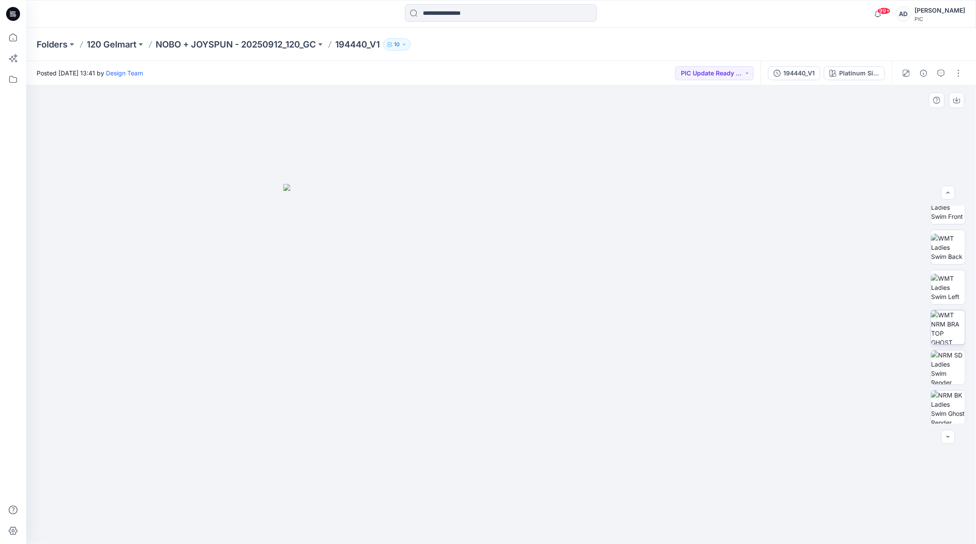
scroll to position [133, 0]
click at [956, 344] on img at bounding box center [948, 330] width 34 height 34
click at [956, 102] on icon "button" at bounding box center [956, 100] width 7 height 7
click at [949, 117] on div at bounding box center [501, 314] width 950 height 459
click at [859, 77] on div "Platinum Silver Heather 1" at bounding box center [859, 73] width 40 height 10
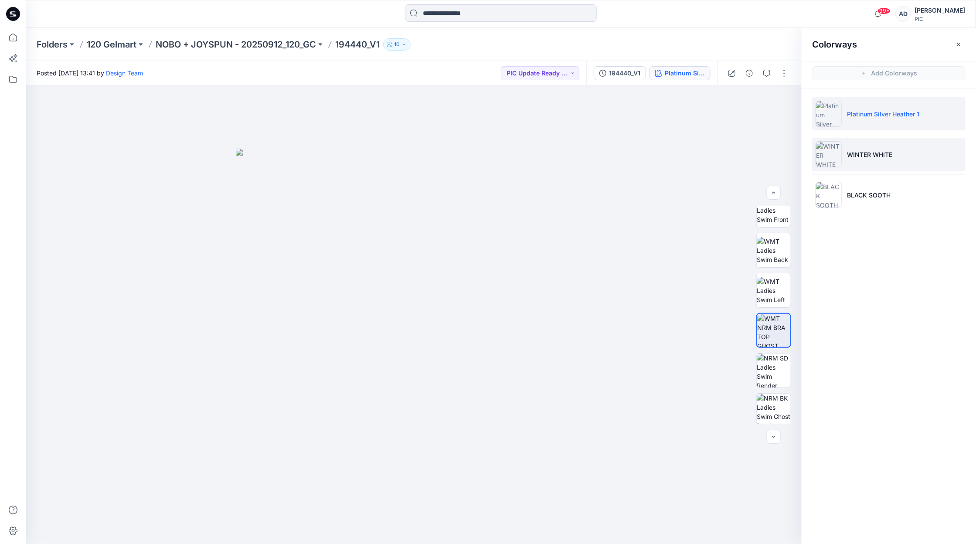
click at [887, 155] on p "WINTER WHITE" at bounding box center [869, 154] width 45 height 9
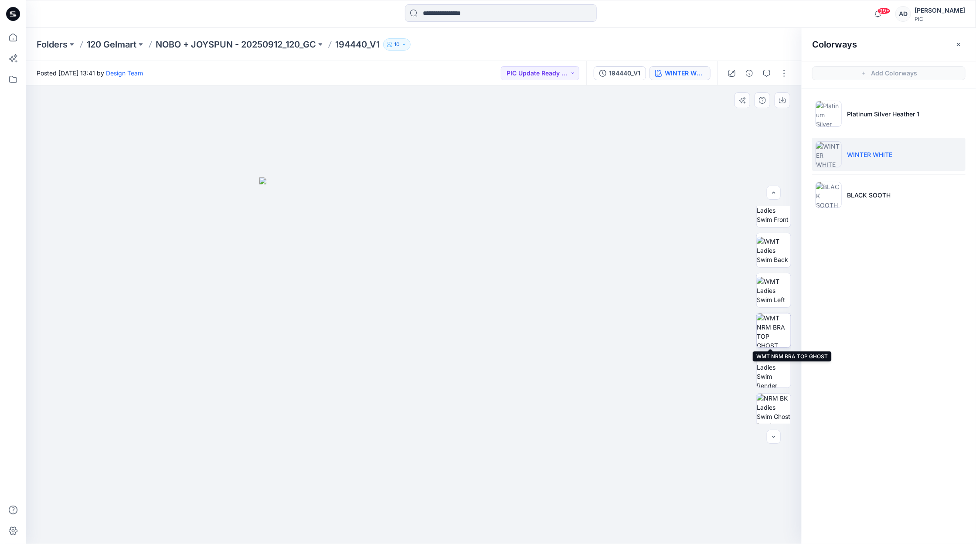
click at [769, 336] on img at bounding box center [774, 330] width 34 height 34
click at [784, 104] on button "button" at bounding box center [783, 100] width 16 height 16
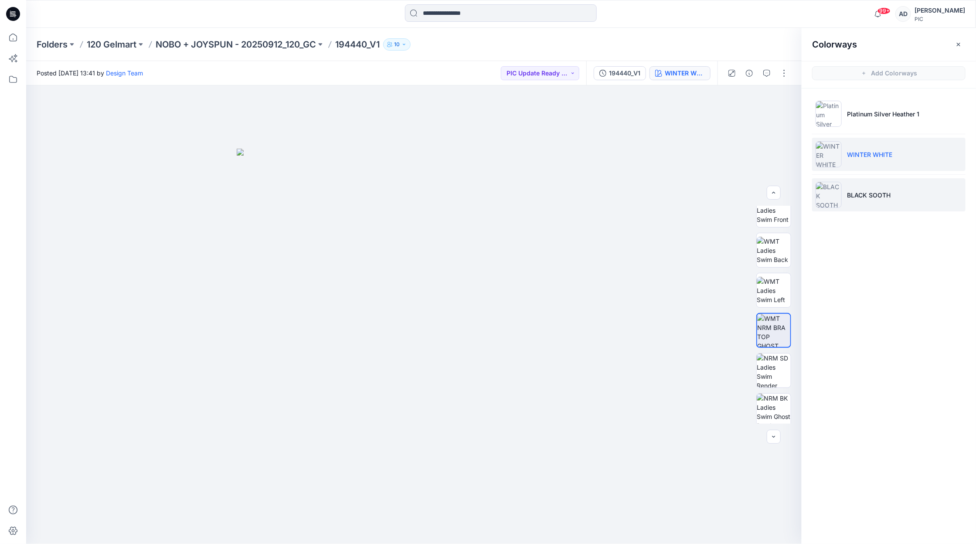
click at [909, 198] on li "BLACK SOOTH" at bounding box center [888, 194] width 153 height 33
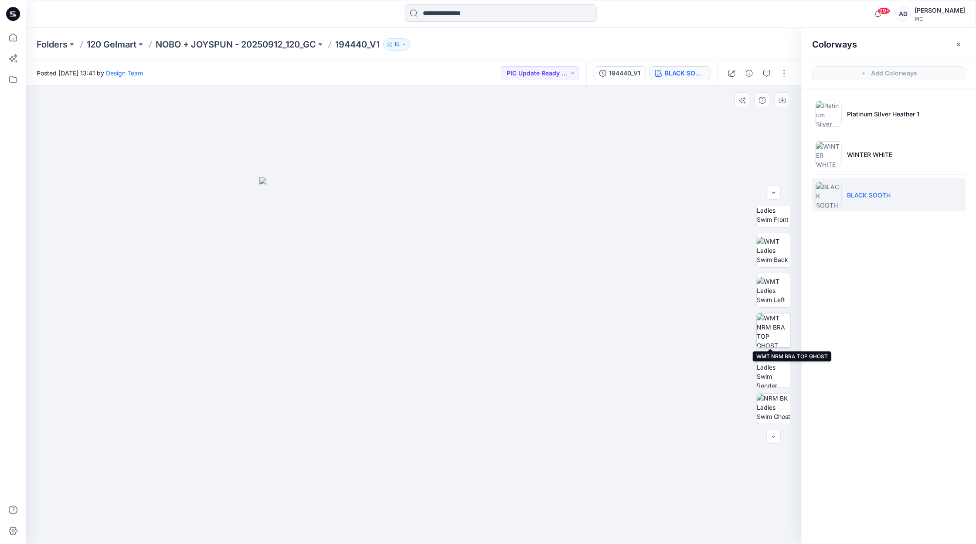
click at [774, 333] on img at bounding box center [774, 330] width 34 height 34
drag, startPoint x: 787, startPoint y: 104, endPoint x: 782, endPoint y: 107, distance: 5.9
click at [786, 103] on button "button" at bounding box center [783, 100] width 16 height 16
click at [639, 73] on div "194440_V1" at bounding box center [624, 73] width 31 height 10
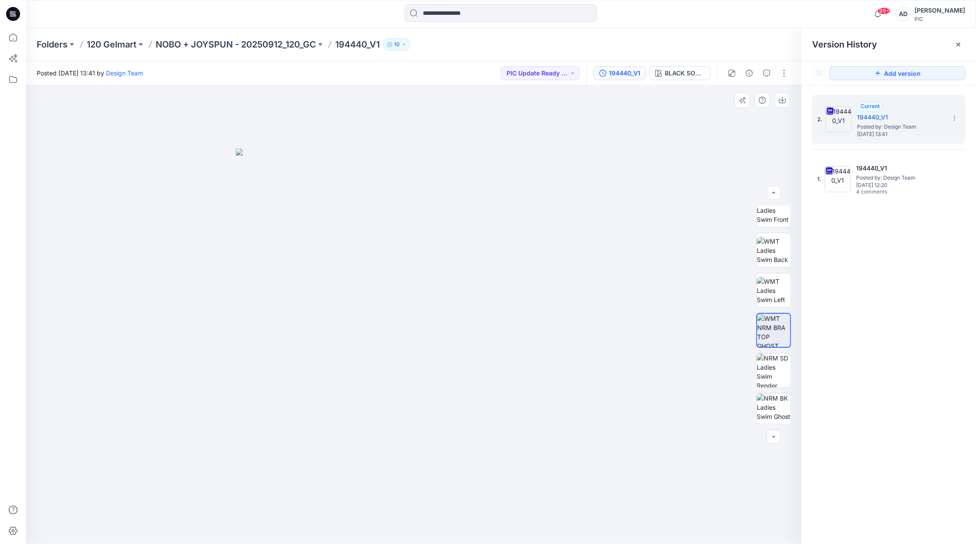
click at [619, 157] on div at bounding box center [414, 314] width 776 height 459
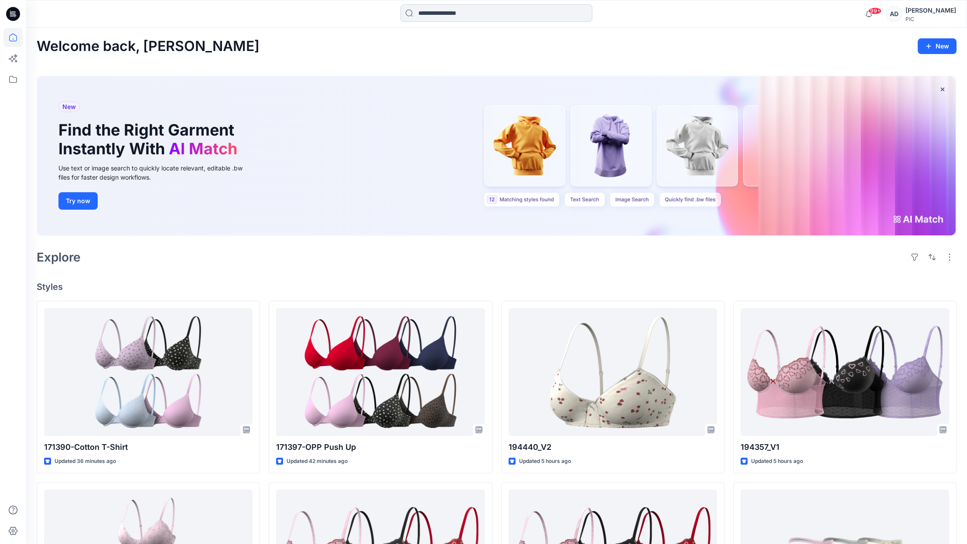
drag, startPoint x: 454, startPoint y: 10, endPoint x: 449, endPoint y: 6, distance: 6.2
click at [454, 10] on input at bounding box center [496, 12] width 192 height 17
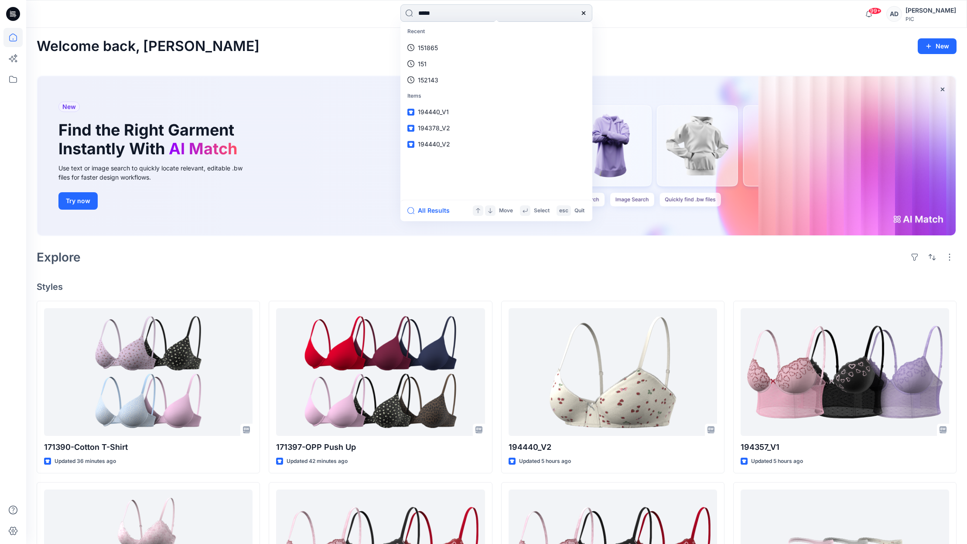
type input "******"
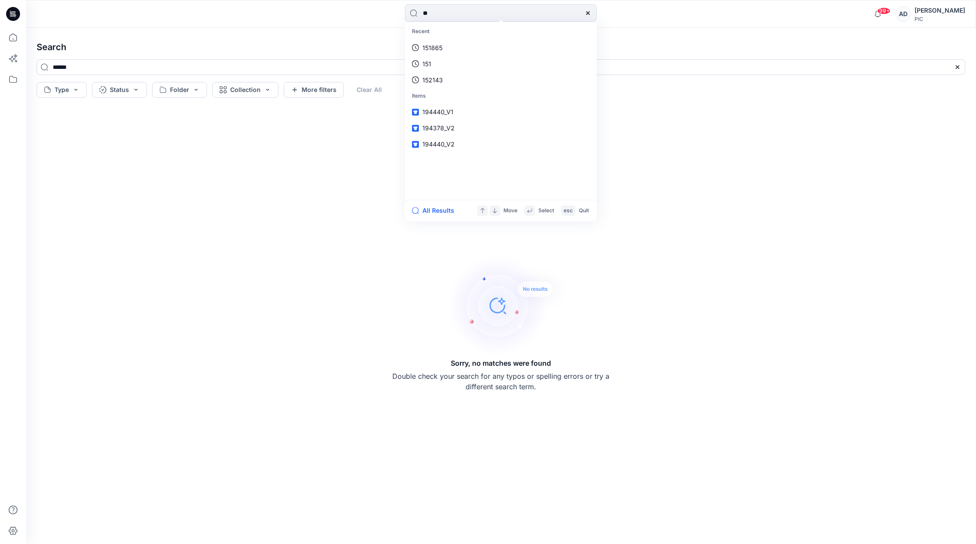
type input "***"
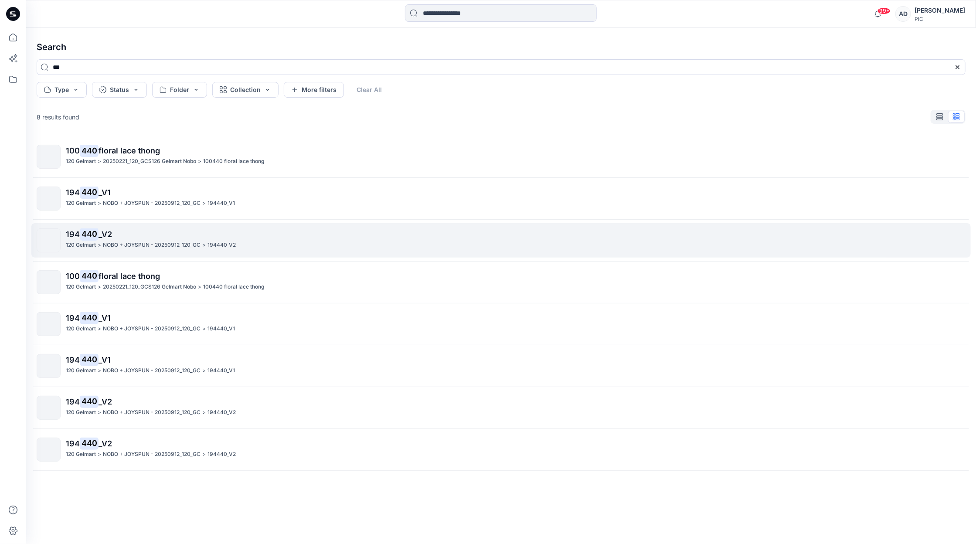
click at [123, 230] on p "194 440 _V2" at bounding box center [515, 234] width 899 height 12
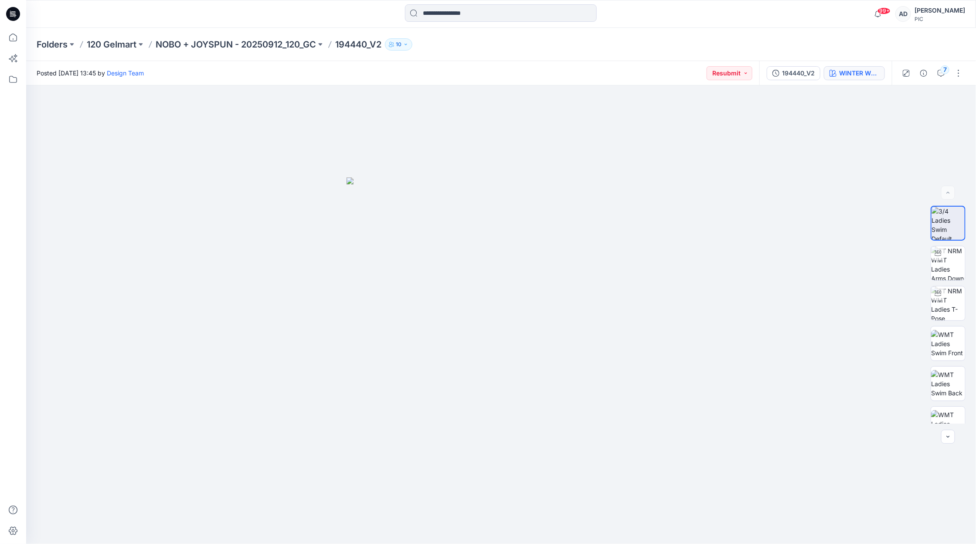
click at [852, 79] on button "WINTER WHITE" at bounding box center [854, 73] width 61 height 14
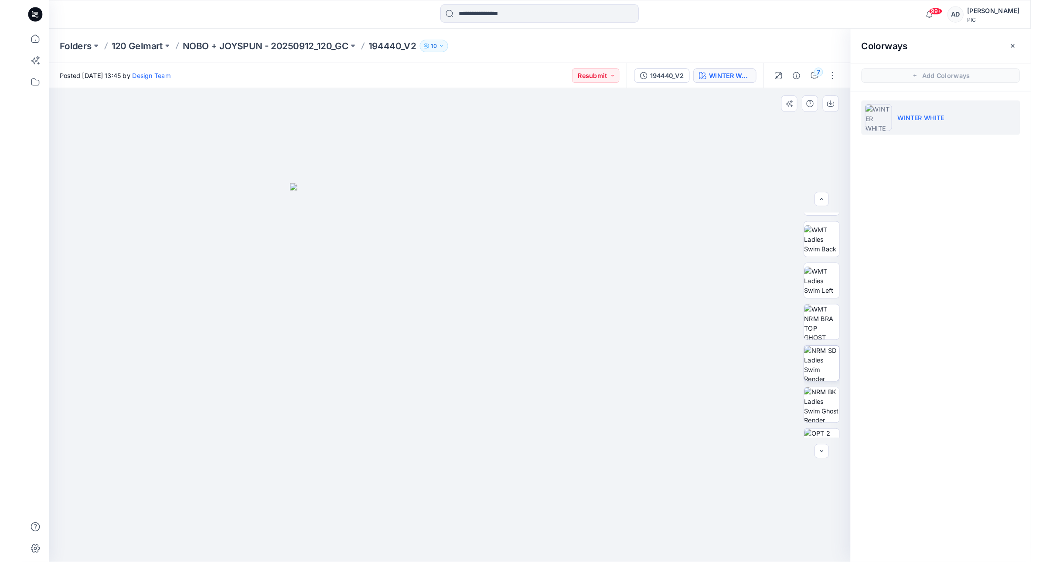
scroll to position [152, 0]
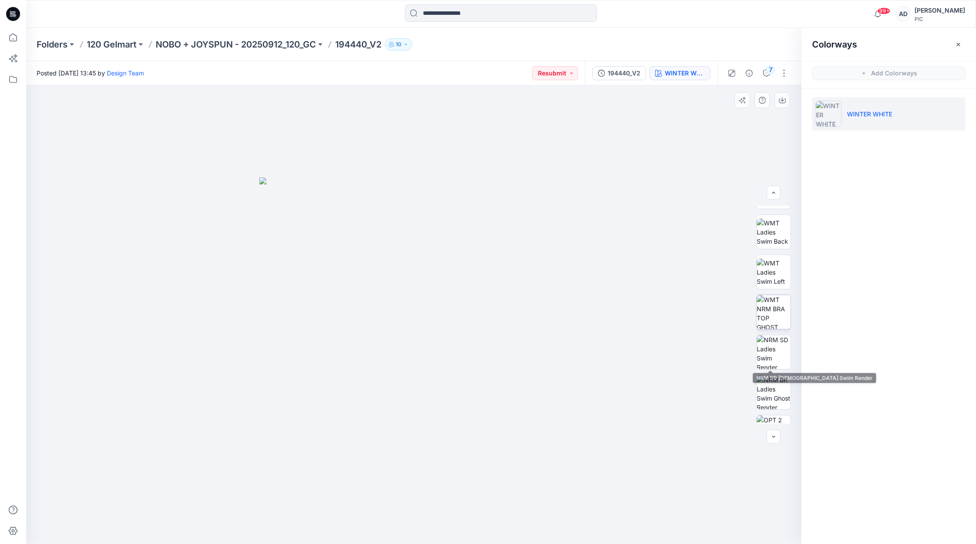
click at [779, 322] on img at bounding box center [774, 312] width 34 height 34
click at [784, 102] on icon "button" at bounding box center [782, 101] width 7 height 5
click at [400, 204] on img at bounding box center [414, 346] width 357 height 395
click at [774, 73] on div "7" at bounding box center [758, 73] width 81 height 24
click at [767, 75] on icon "button" at bounding box center [766, 73] width 7 height 7
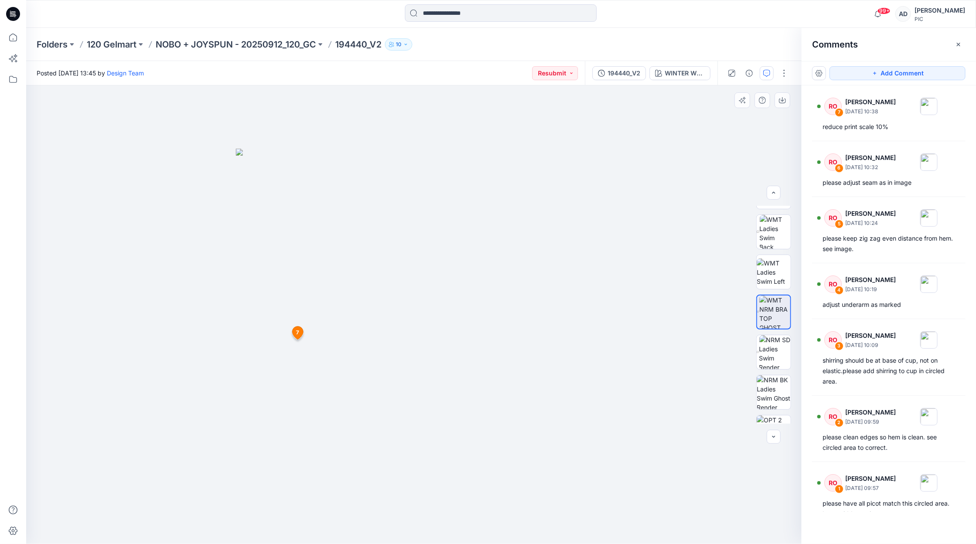
click at [630, 192] on div at bounding box center [414, 314] width 776 height 459
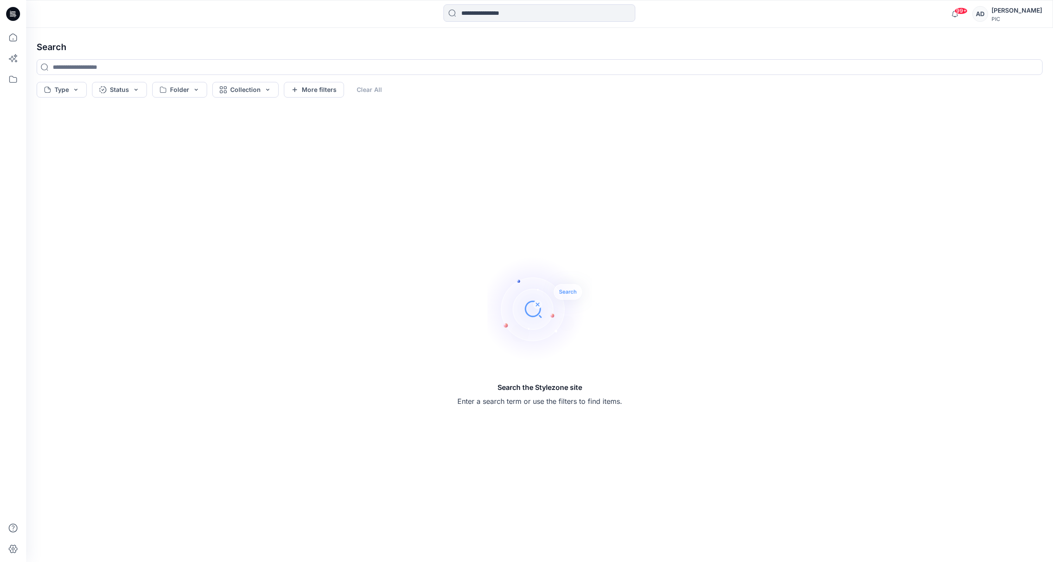
drag, startPoint x: 464, startPoint y: 240, endPoint x: 474, endPoint y: 214, distance: 27.6
click at [464, 240] on div "Search the Stylezone site Enter a search term or use the filters to find items." at bounding box center [540, 331] width 1020 height 447
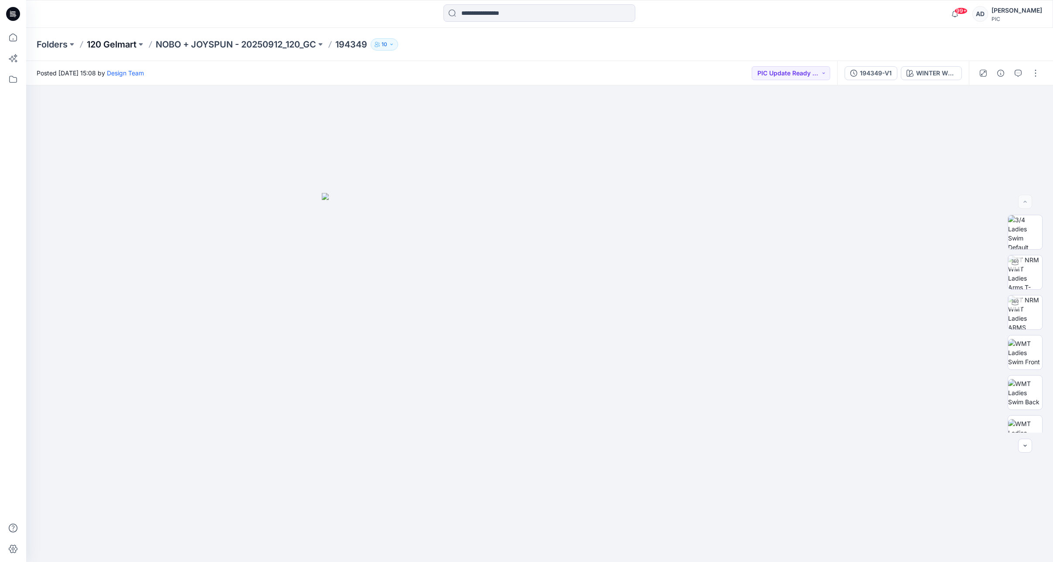
click at [126, 45] on p "120 Gelmart" at bounding box center [112, 44] width 50 height 12
click at [295, 47] on p "NOBO + JOYSPUN - 20250912_120_GC" at bounding box center [236, 44] width 160 height 12
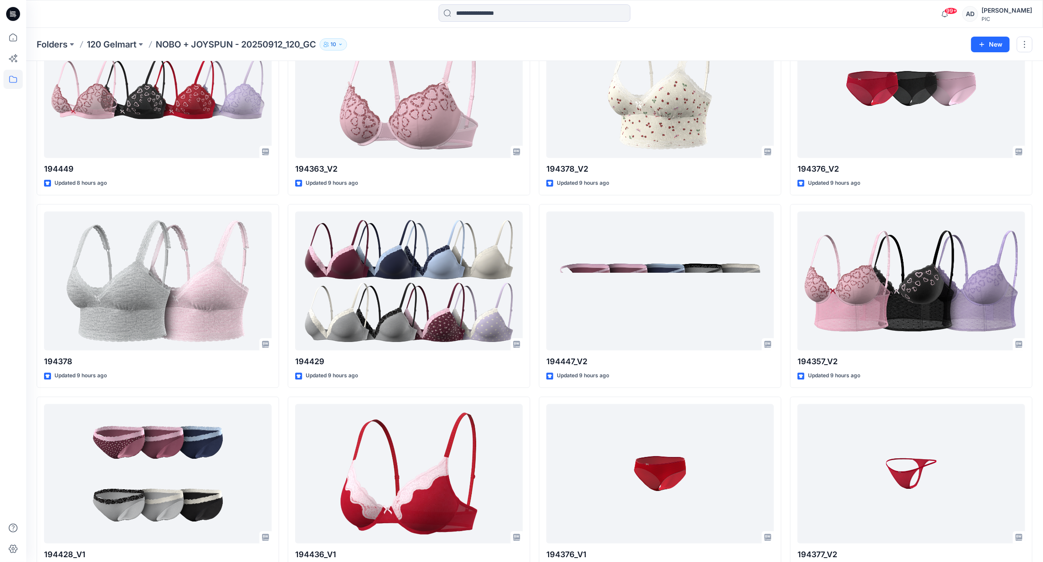
scroll to position [1071, 0]
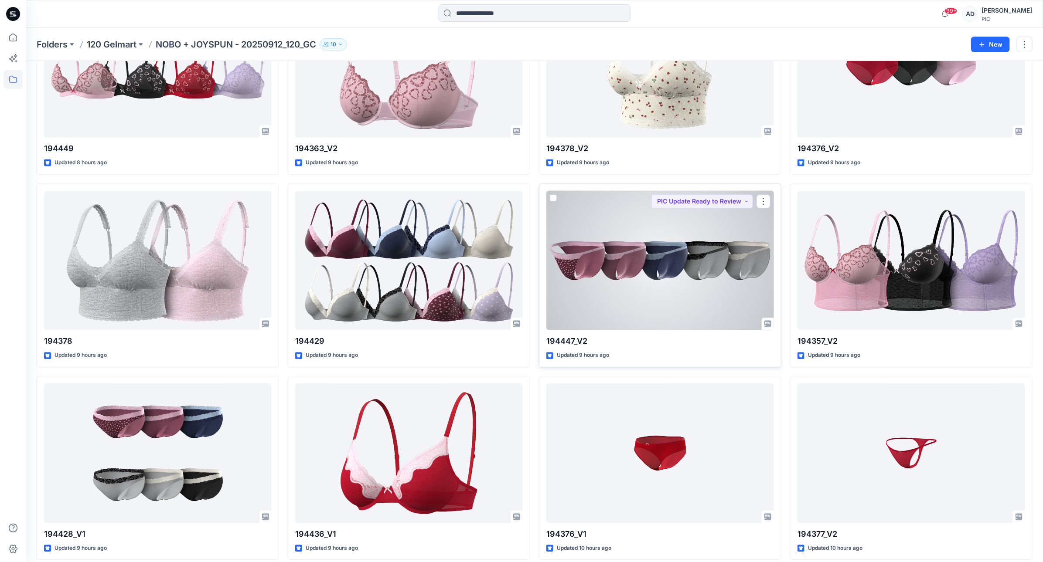
click at [646, 262] on div at bounding box center [660, 261] width 228 height 140
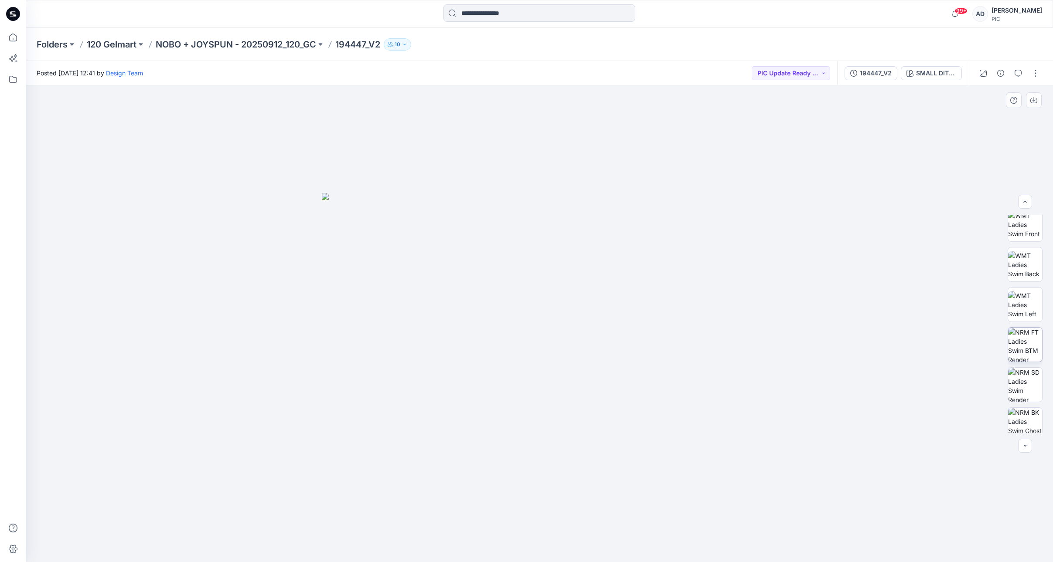
scroll to position [128, 0]
click at [929, 75] on div "SMALL DITSY V1_ PLUM CANDY" at bounding box center [936, 73] width 40 height 10
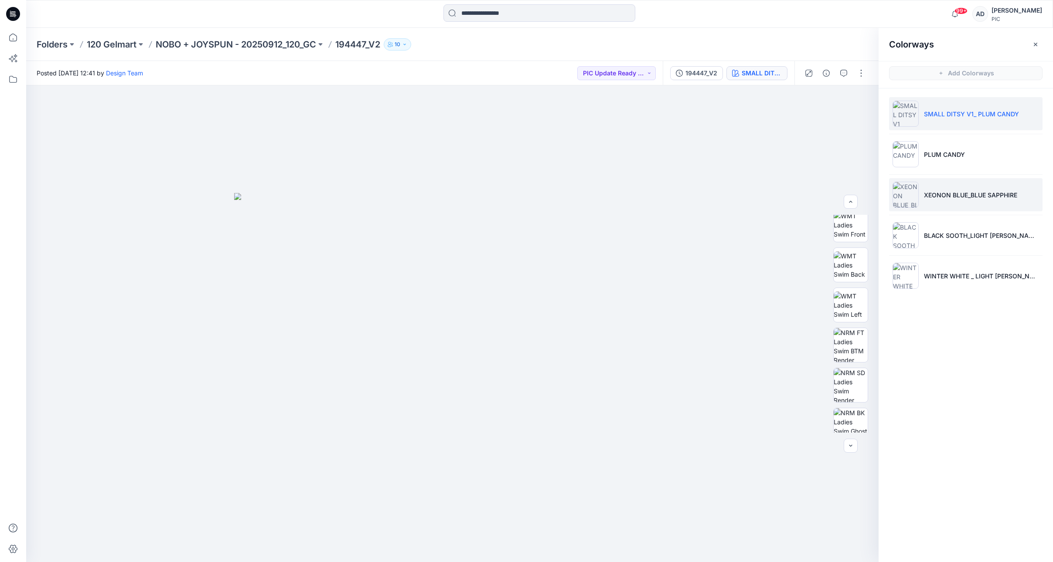
click at [972, 193] on p "XEONON BLUE_BLUE SAPPHIRE" at bounding box center [970, 195] width 93 height 9
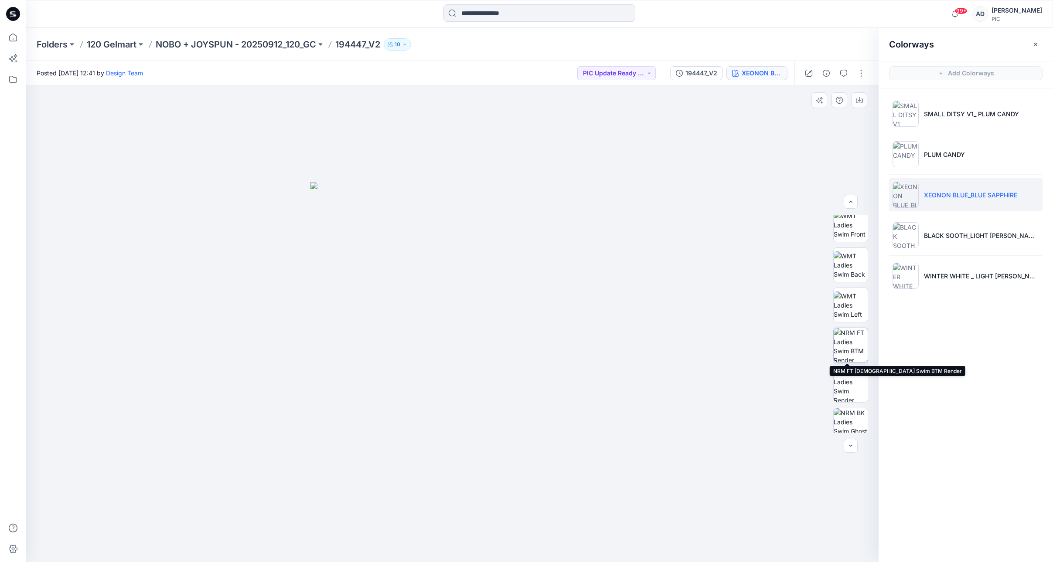
click at [841, 340] on img at bounding box center [851, 345] width 34 height 34
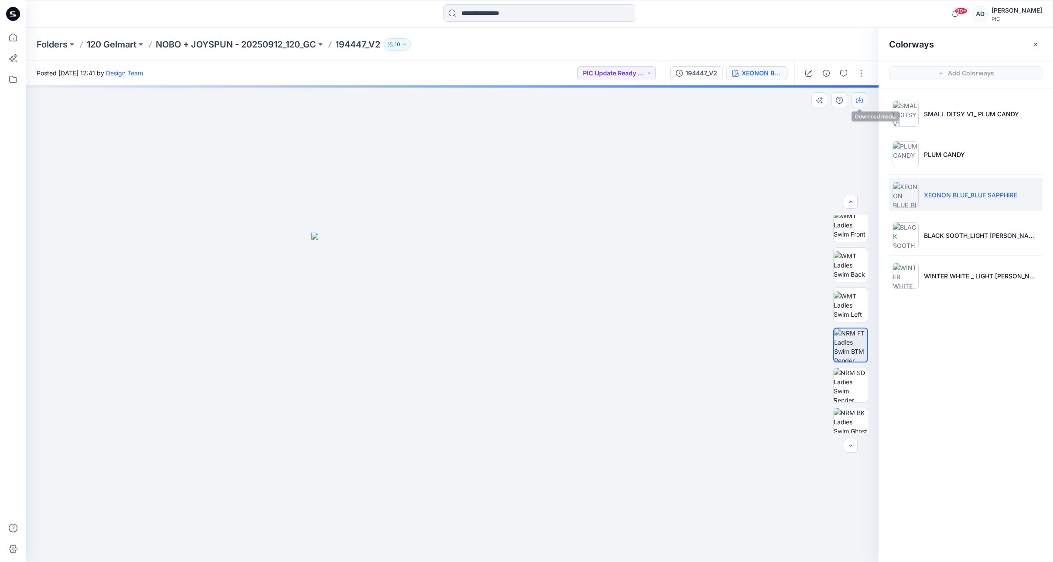
click at [859, 101] on icon "button" at bounding box center [859, 99] width 3 height 4
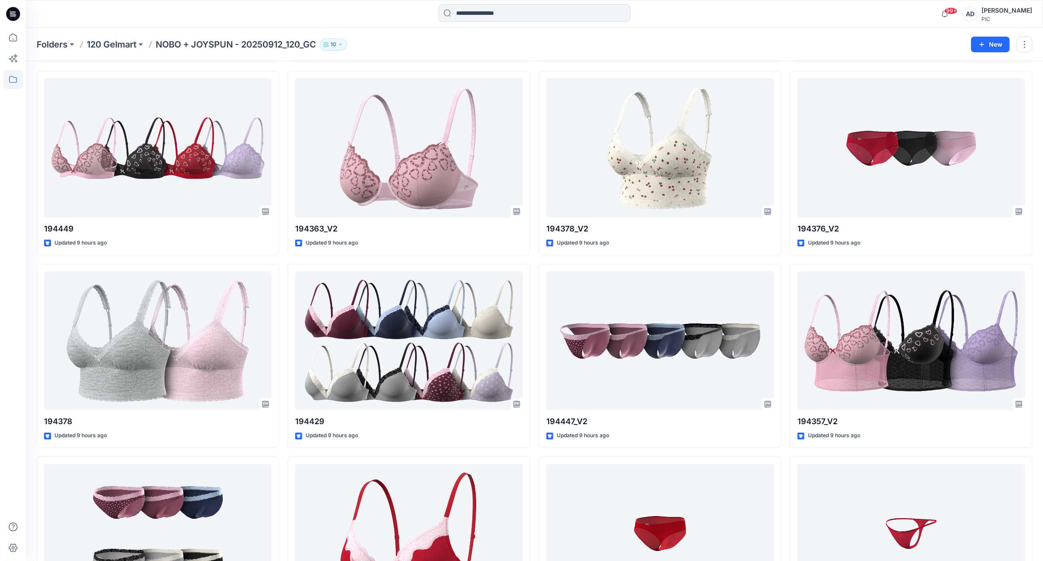
scroll to position [995, 0]
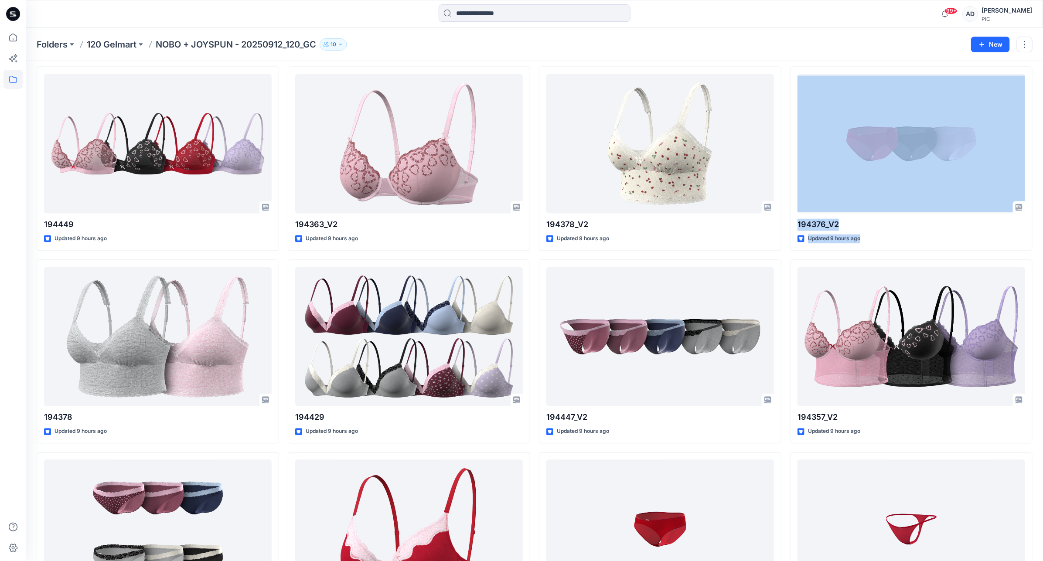
drag, startPoint x: 1046, startPoint y: 227, endPoint x: 1047, endPoint y: 177, distance: 49.7
click at [1043, 169] on html "99+ Notifications Design Team has updated 194444_V1 with 194444_V1 7 hours ago …" at bounding box center [521, 227] width 1043 height 2444
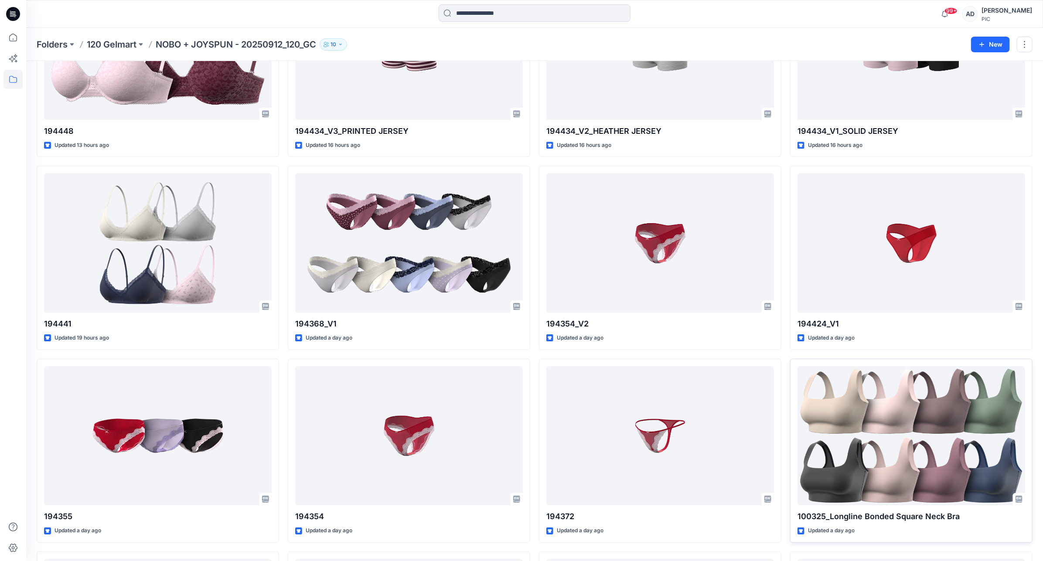
scroll to position [1665, 0]
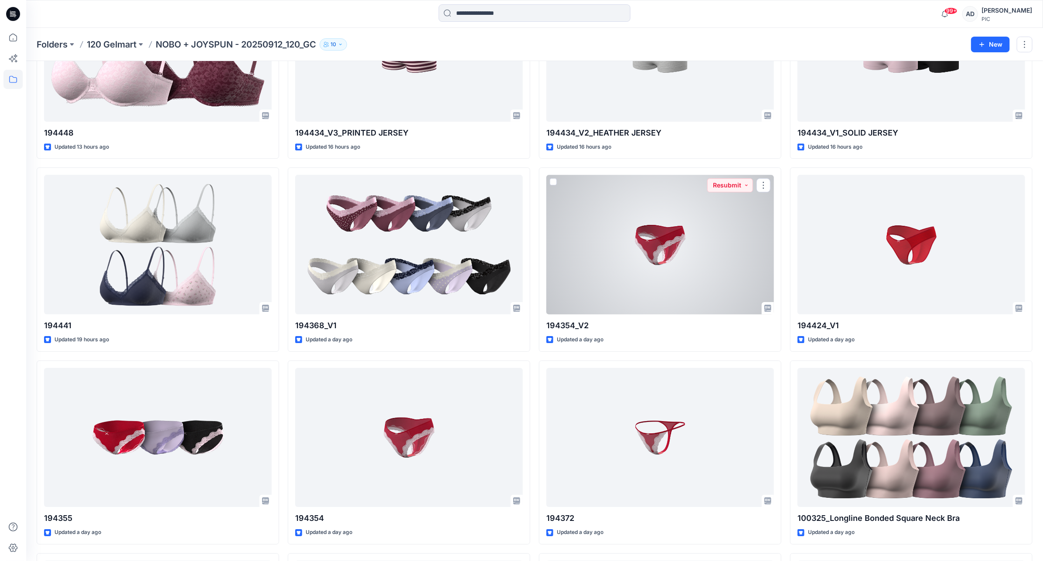
click at [671, 275] on div at bounding box center [660, 245] width 228 height 140
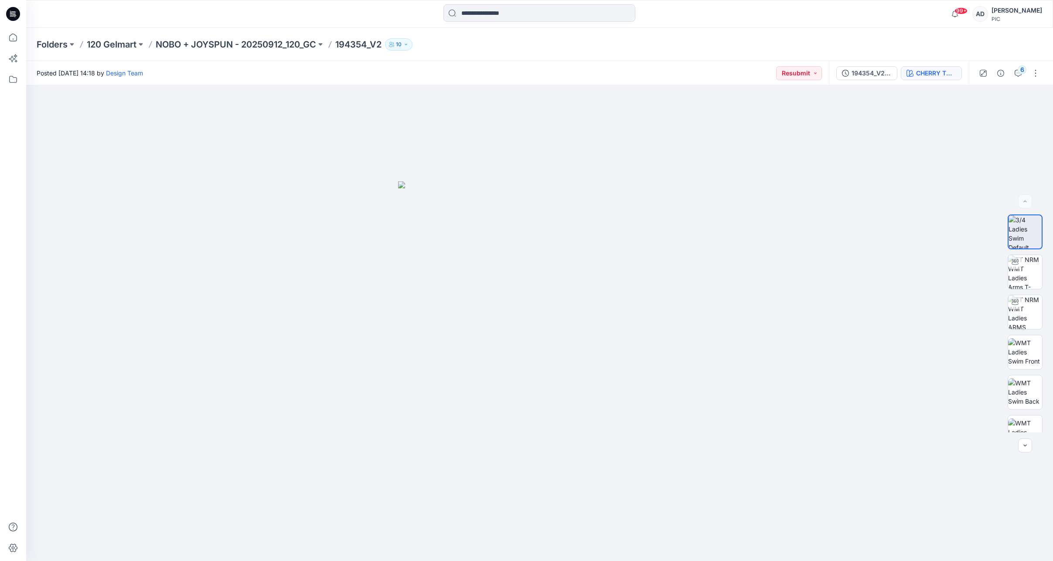
click at [933, 77] on div "CHERRY TOMATO" at bounding box center [936, 73] width 40 height 10
